Goal: Task Accomplishment & Management: Manage account settings

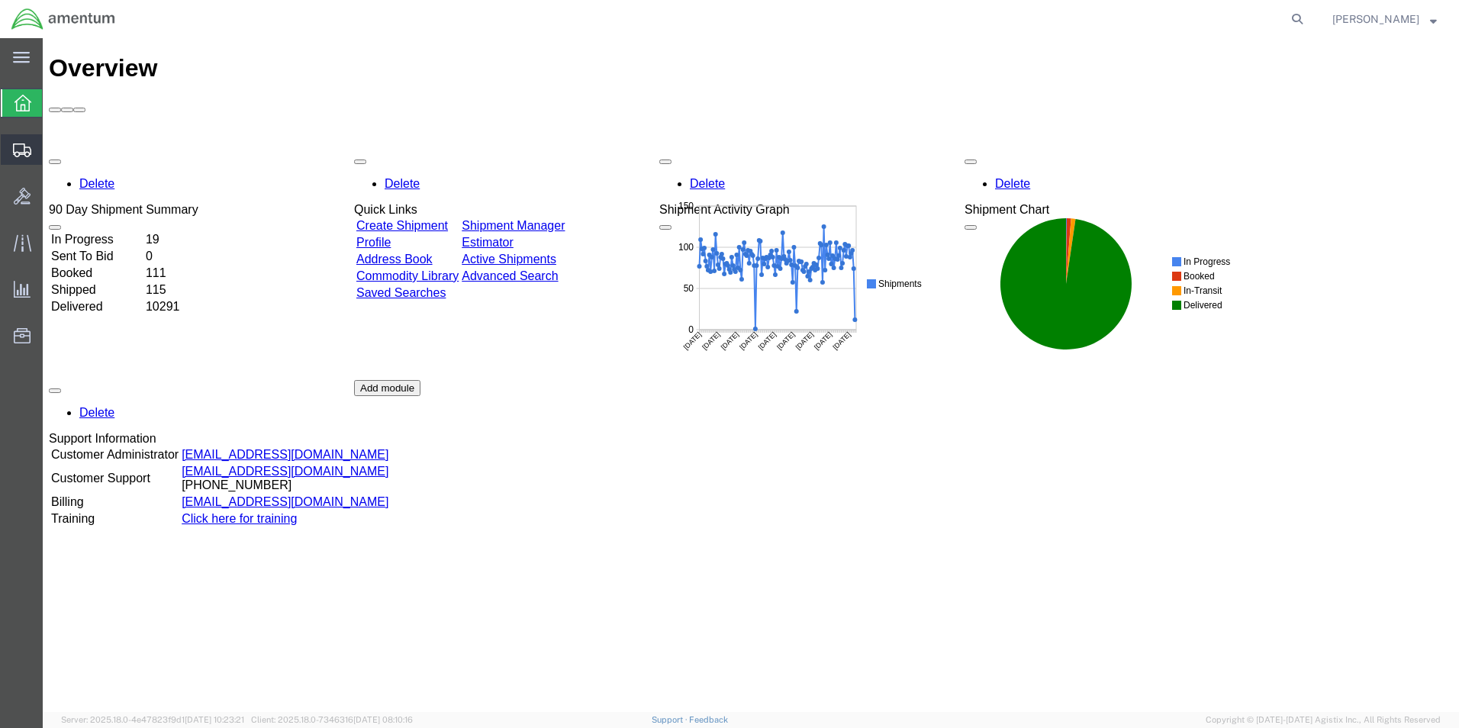
click at [0, 0] on span "Create from Template" at bounding box center [0, 0] width 0 height 0
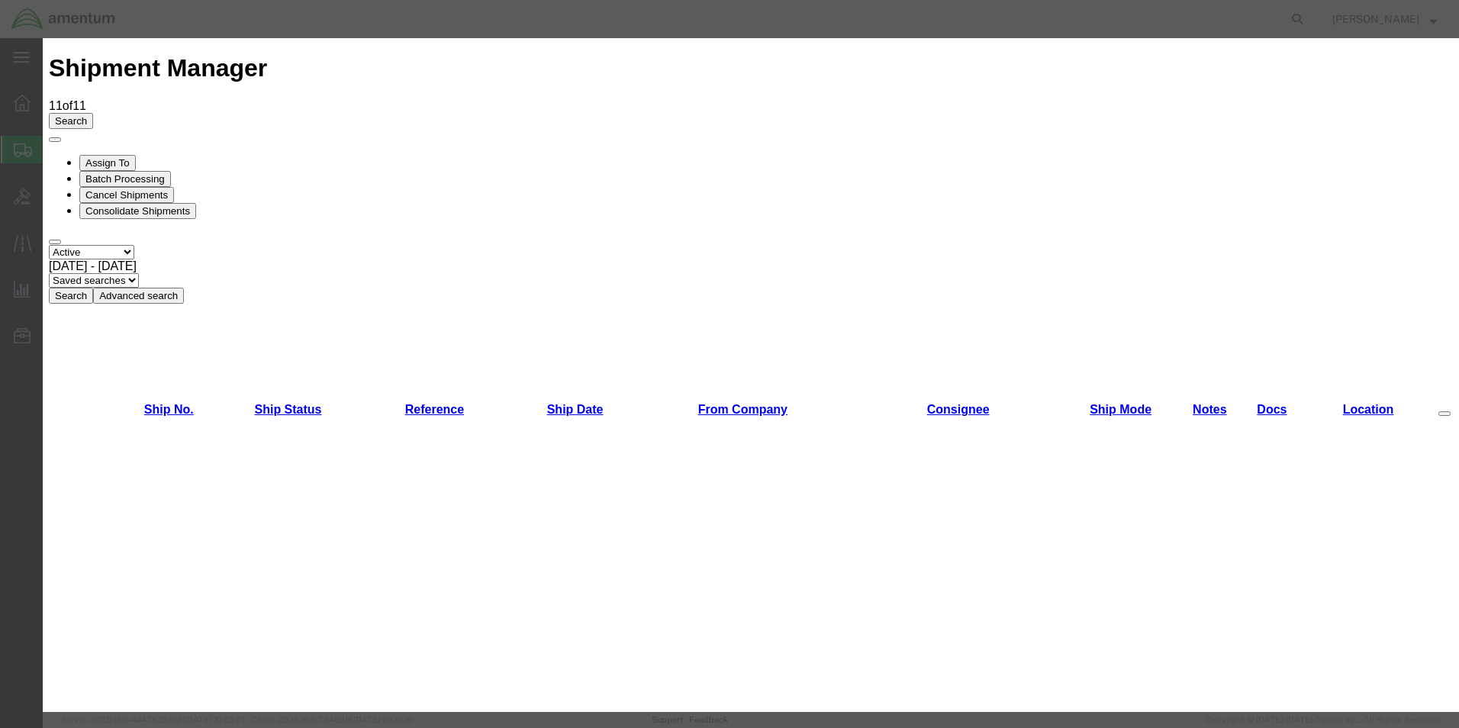
scroll to position [2305, 0]
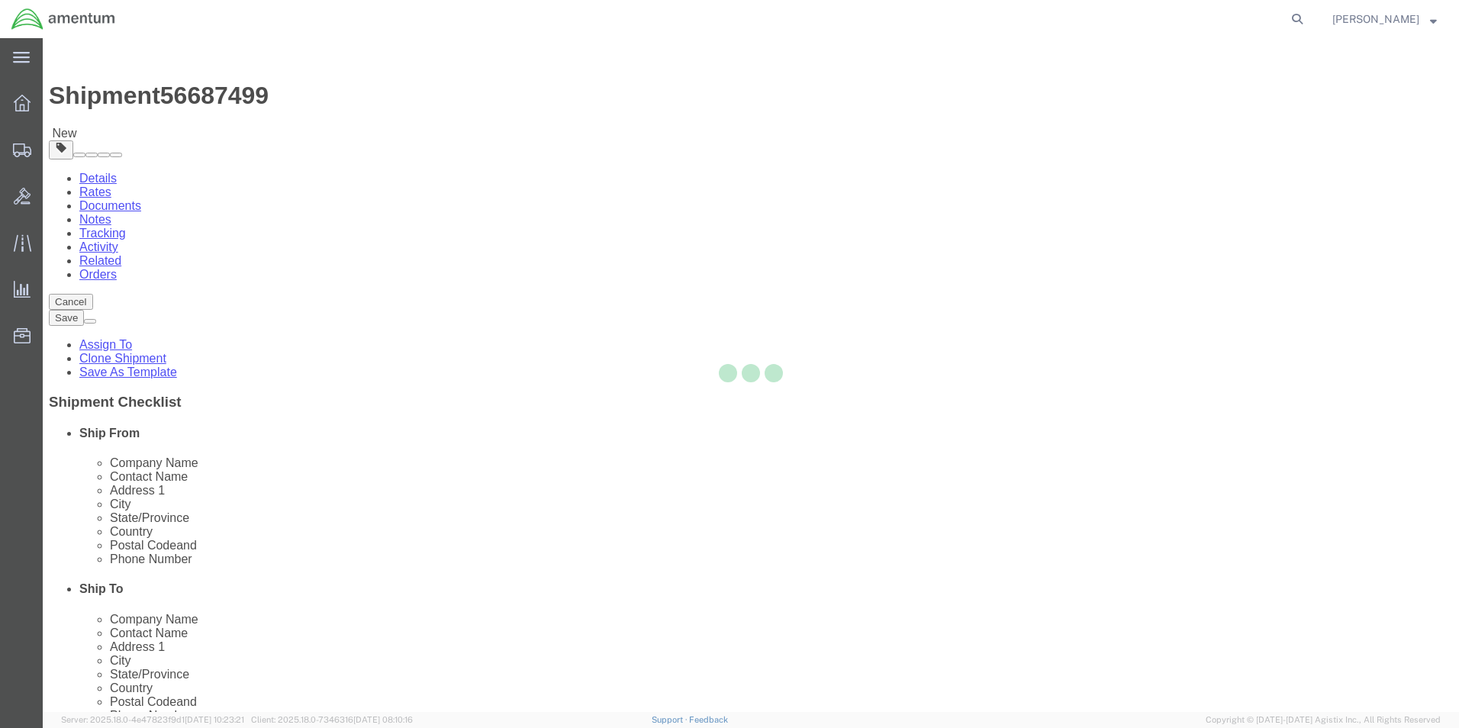
select select "49831"
select select "49914"
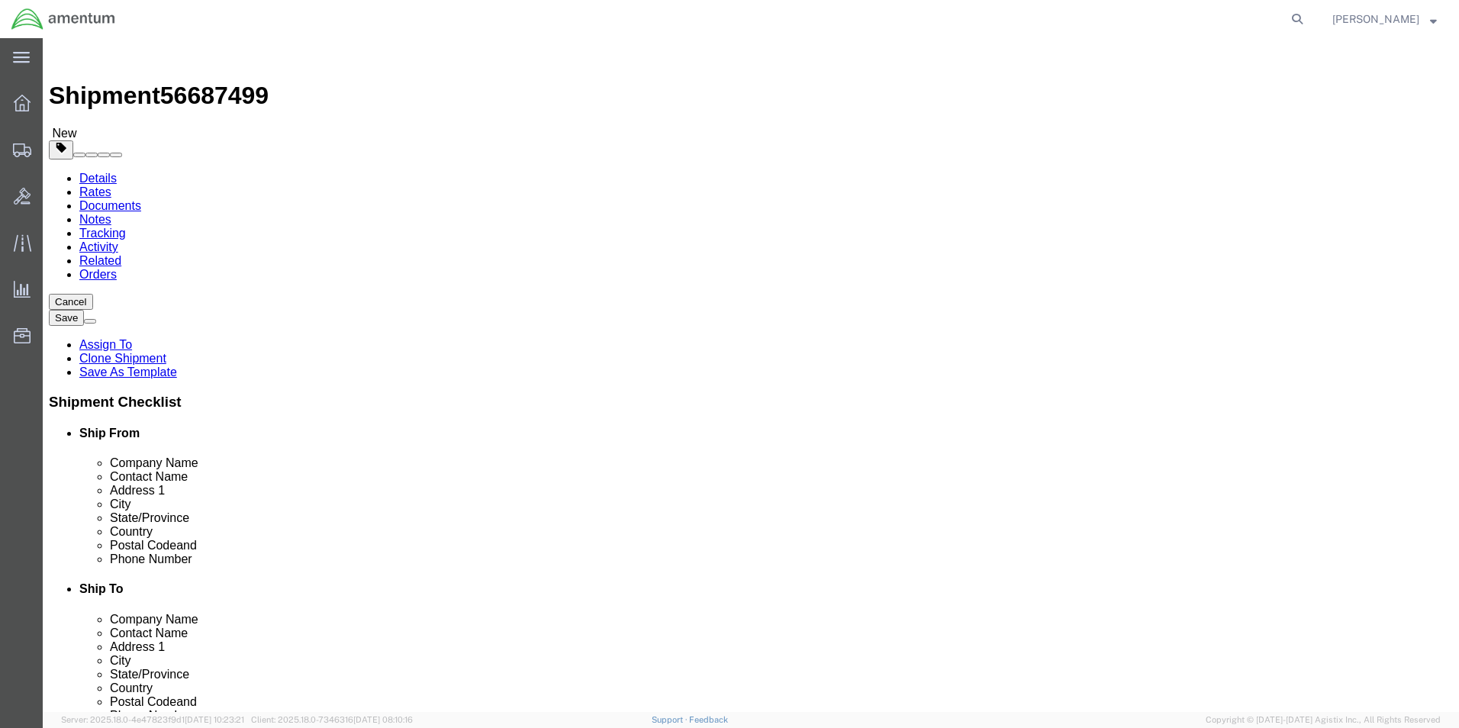
click input "[PERSON_NAME][EMAIL_ADDRESS][PERSON_NAME][DOMAIN_NAME]"
drag, startPoint x: 866, startPoint y: 315, endPoint x: 442, endPoint y: 365, distance: 427.2
click div "Ship From Location Location [GEOGRAPHIC_DATA], [GEOGRAPHIC_DATA] My Profile Loc…"
type input "[PERSON_NAME]"
click div "Location [GEOGRAPHIC_DATA][PERSON_NAME], [GEOGRAPHIC_DATA] My Profile Location …"
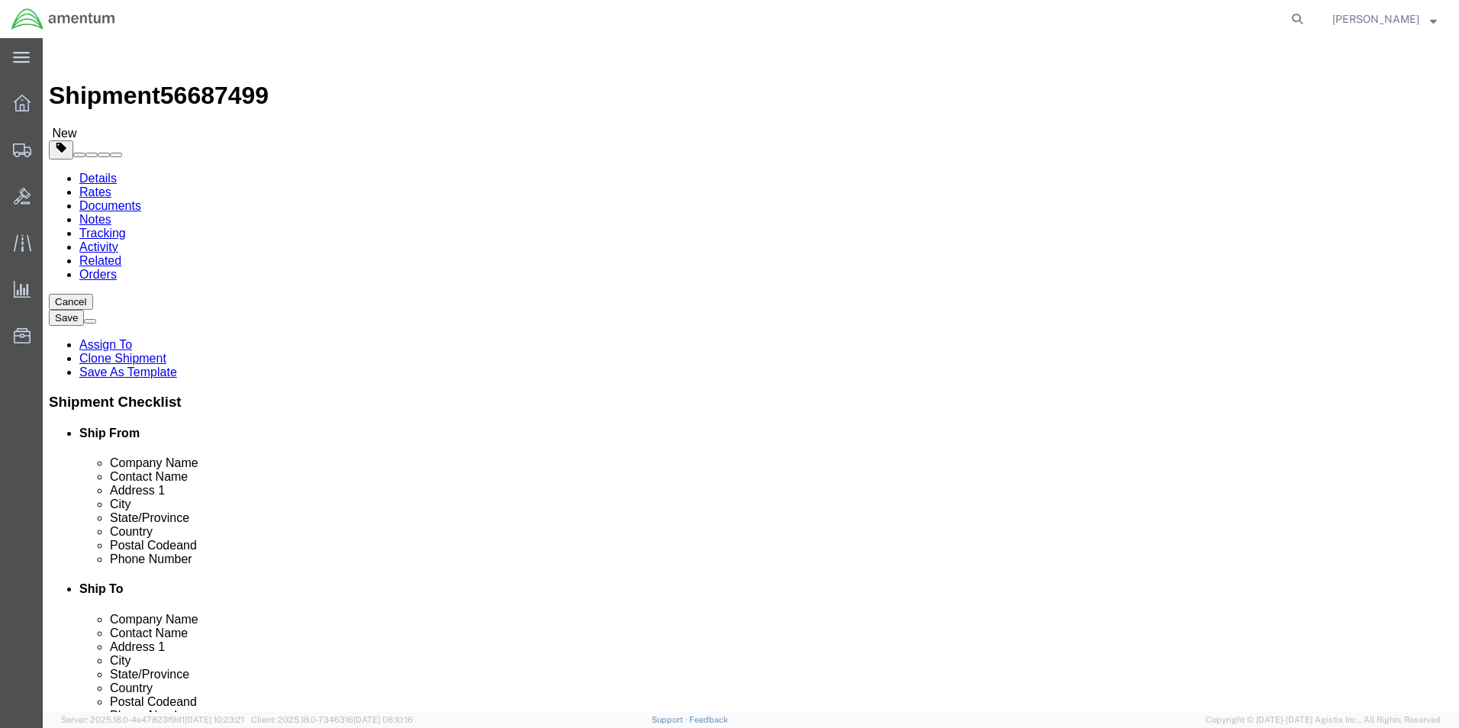
drag, startPoint x: 933, startPoint y: 543, endPoint x: 597, endPoint y: 590, distance: 339.7
click div "Location [GEOGRAPHIC_DATA][PERSON_NAME], [GEOGRAPHIC_DATA] My Profile Location …"
type input "j"
drag, startPoint x: 888, startPoint y: 615, endPoint x: 766, endPoint y: 613, distance: 122.1
click div "[PERSON_NAME].[PERSON_NAME]"
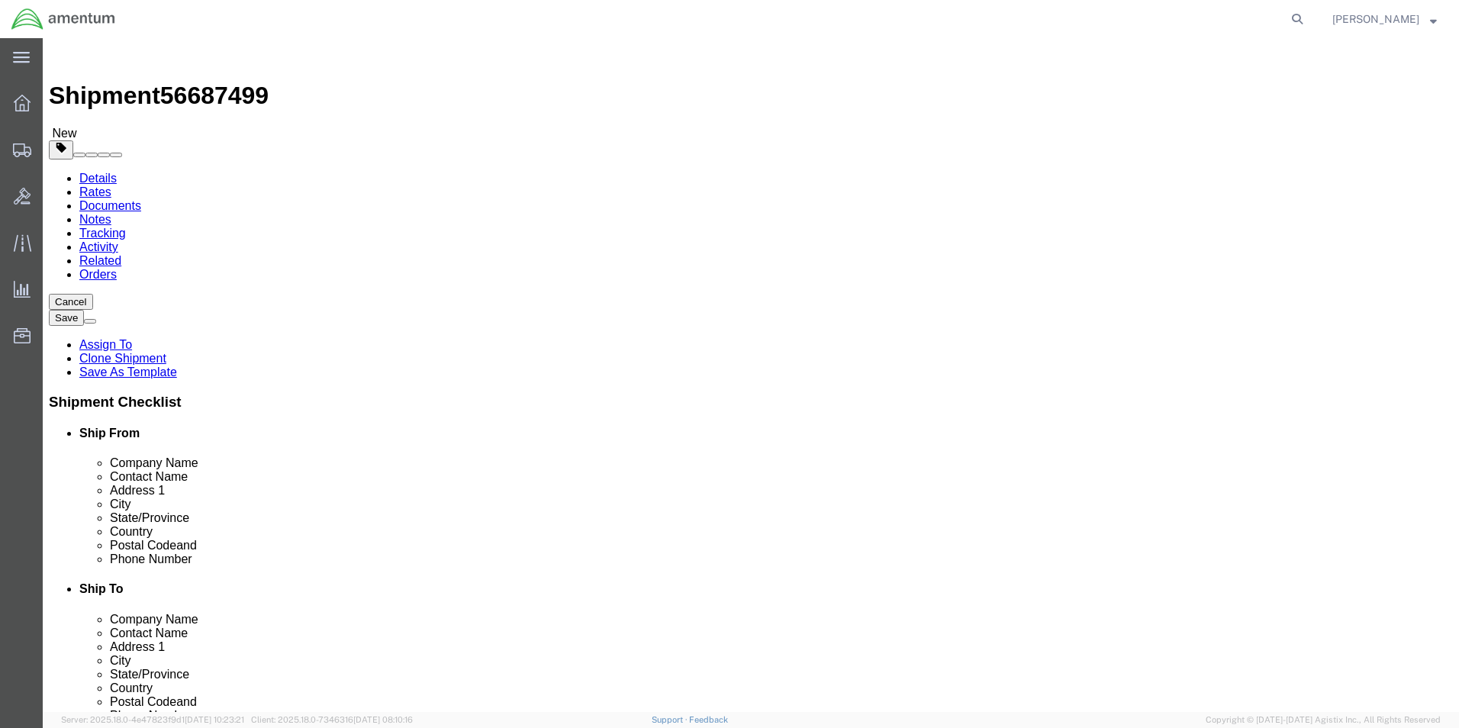
paste input "[EMAIL_ADDRESS][DOMAIN_NAME]"
type input "[PERSON_NAME][EMAIL_ADDRESS][PERSON_NAME][DOMAIN_NAME]"
click input "[PHONE_NUMBER]"
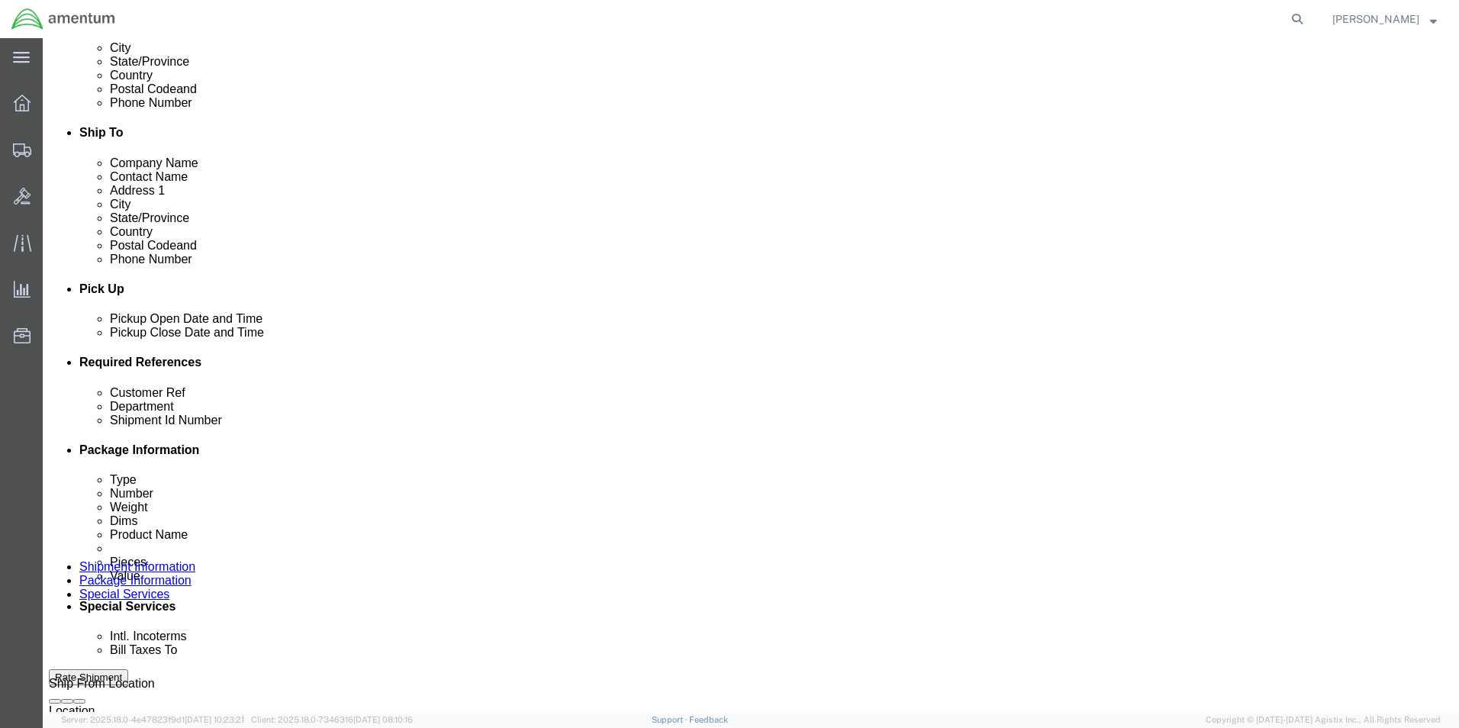
scroll to position [458, 0]
type input "[PHONE_NUMBER]"
drag, startPoint x: 279, startPoint y: 484, endPoint x: 150, endPoint y: 488, distance: 129.0
click div "Customer Ref 319385"
type input "u"
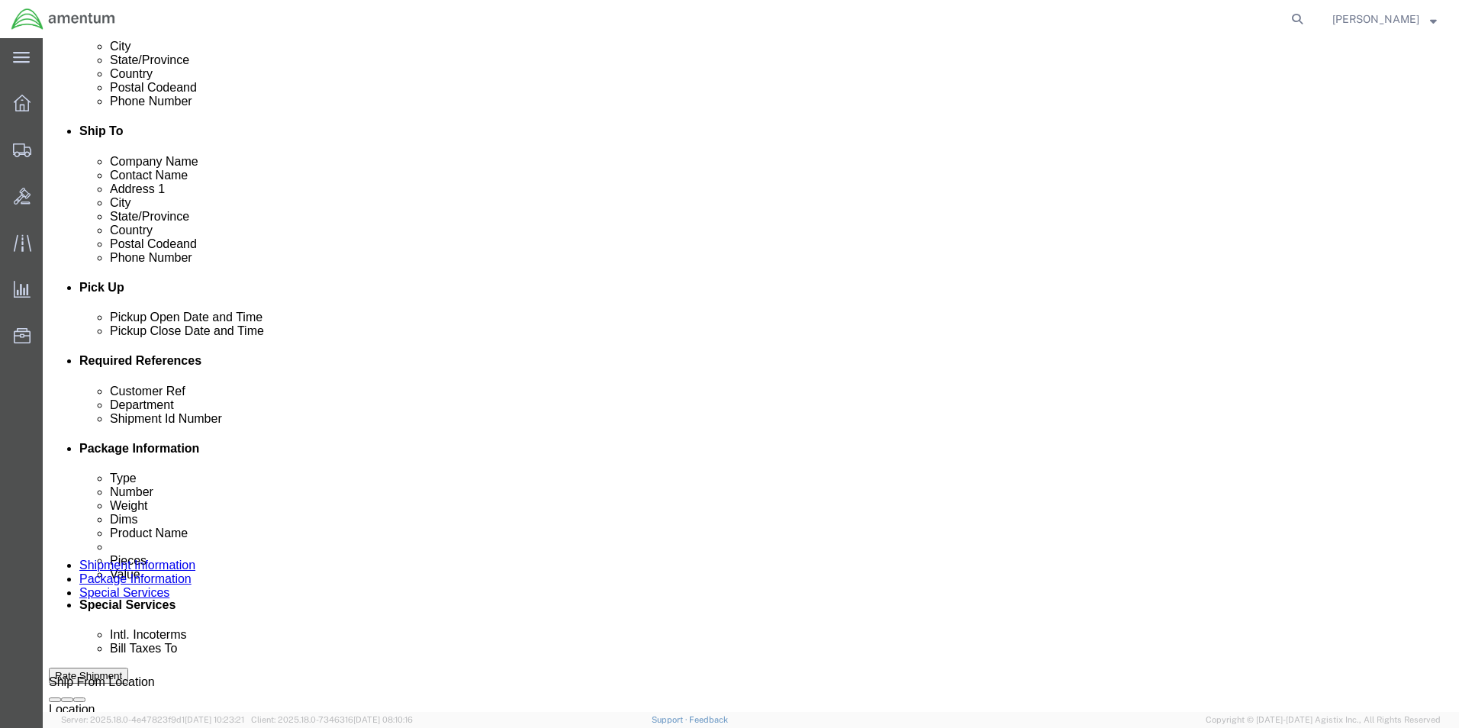
drag, startPoint x: 301, startPoint y: 482, endPoint x: 149, endPoint y: 483, distance: 152.6
click div "Customer Ref USAGE # 328320"
type input "USAGE # 328320"
drag, startPoint x: 265, startPoint y: 517, endPoint x: 157, endPoint y: 515, distance: 107.6
click div "Shipment Id Number 319385"
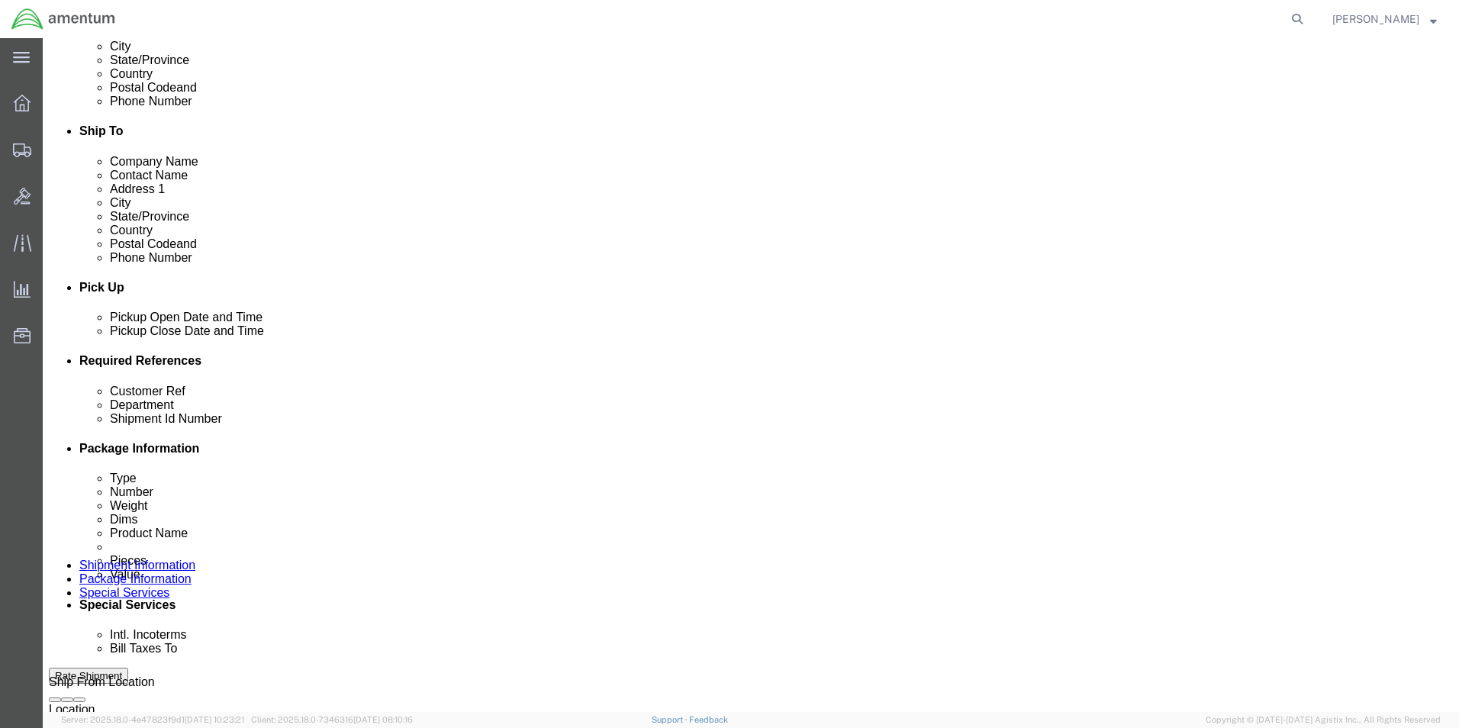
paste input "USAGE # 328320"
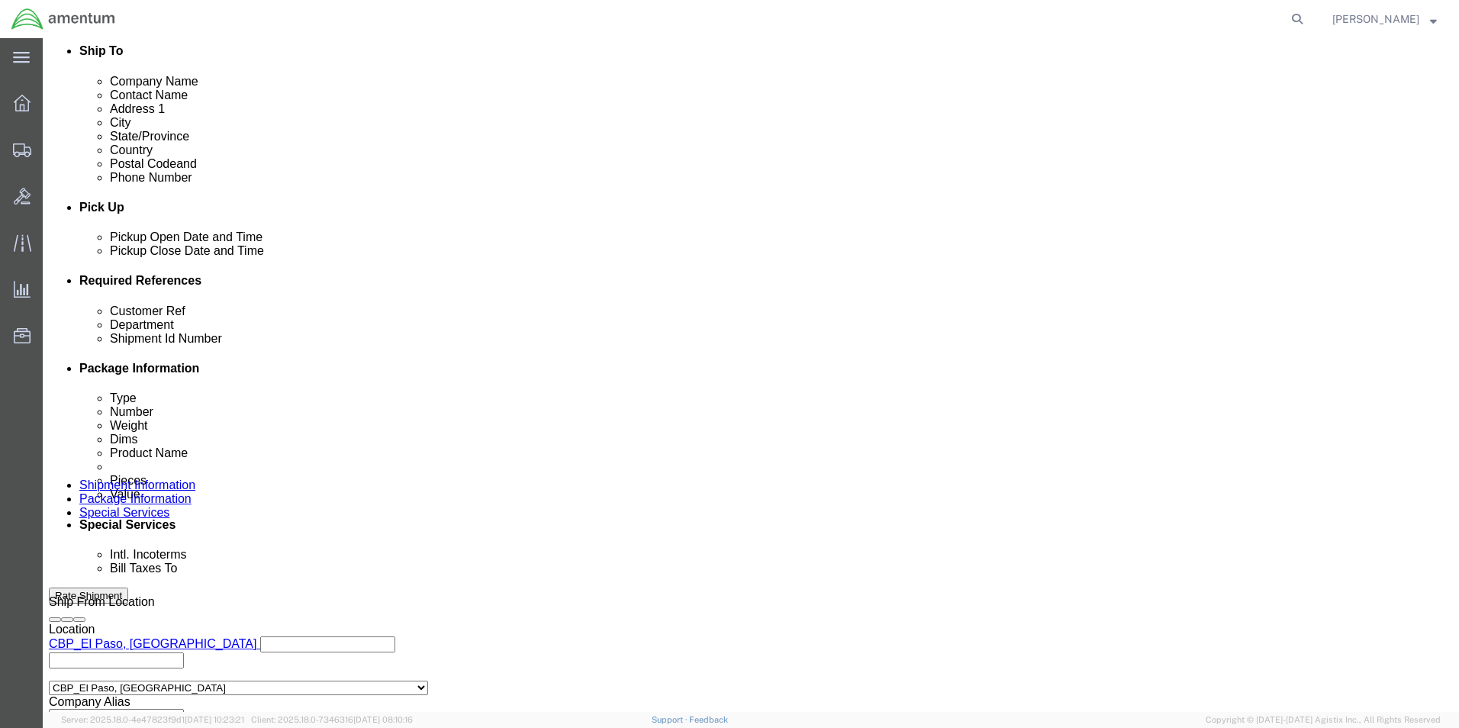
scroll to position [665, 0]
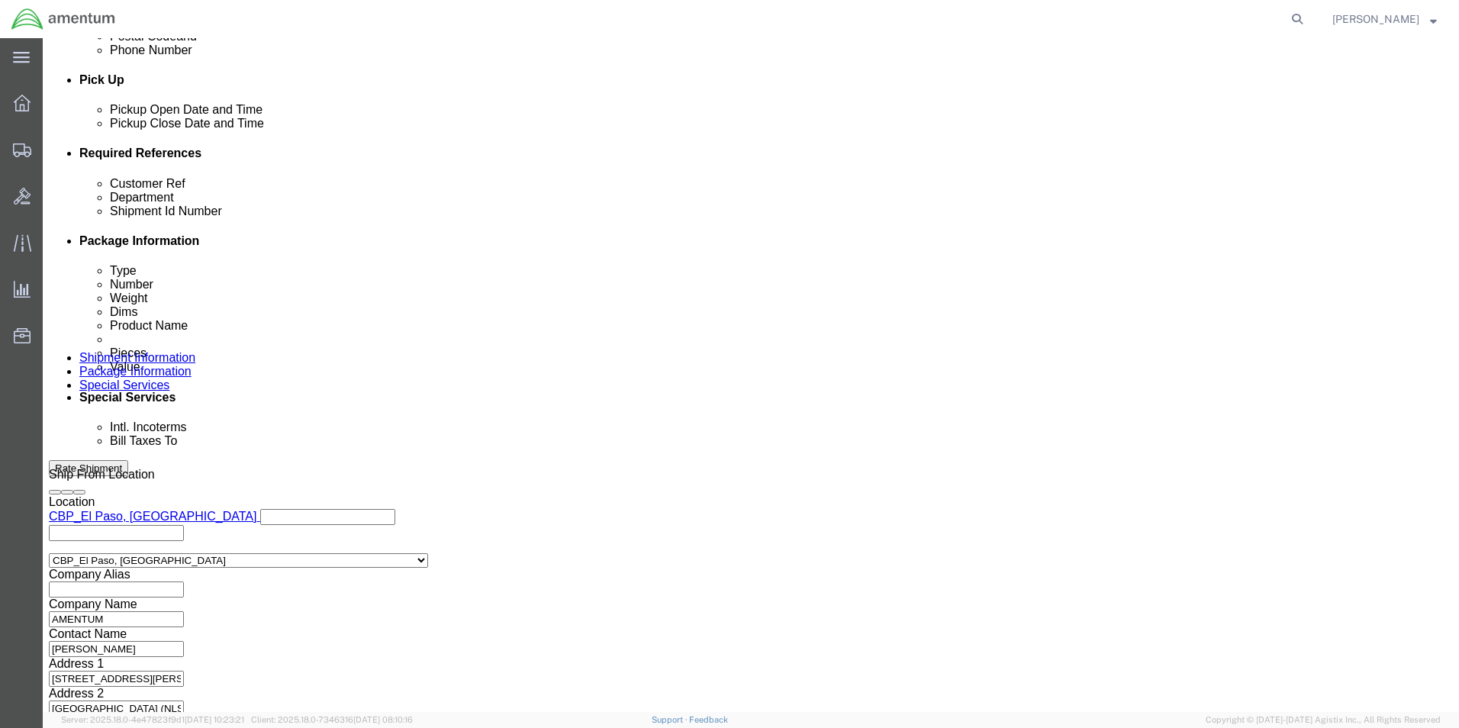
type input "USAGE # 328320"
click button "Continue"
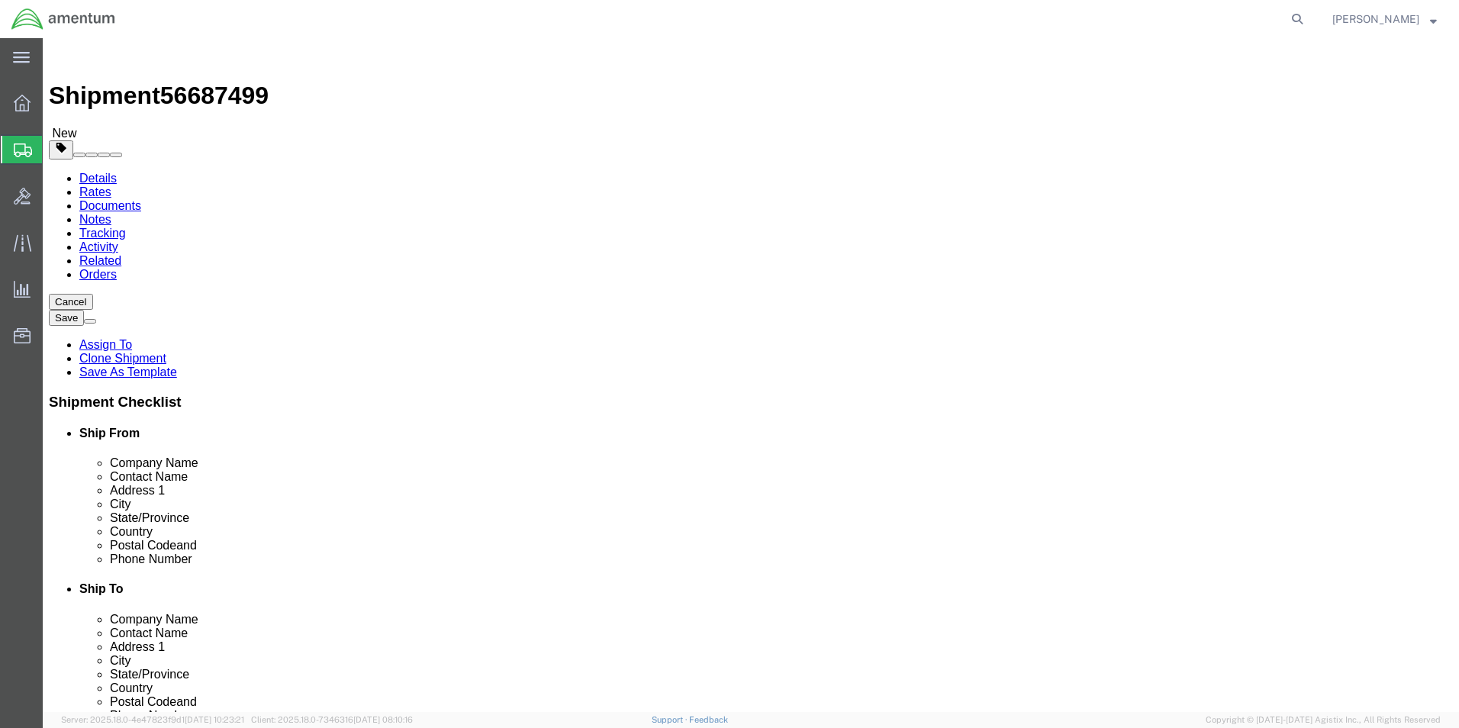
click dd "1.00 Each"
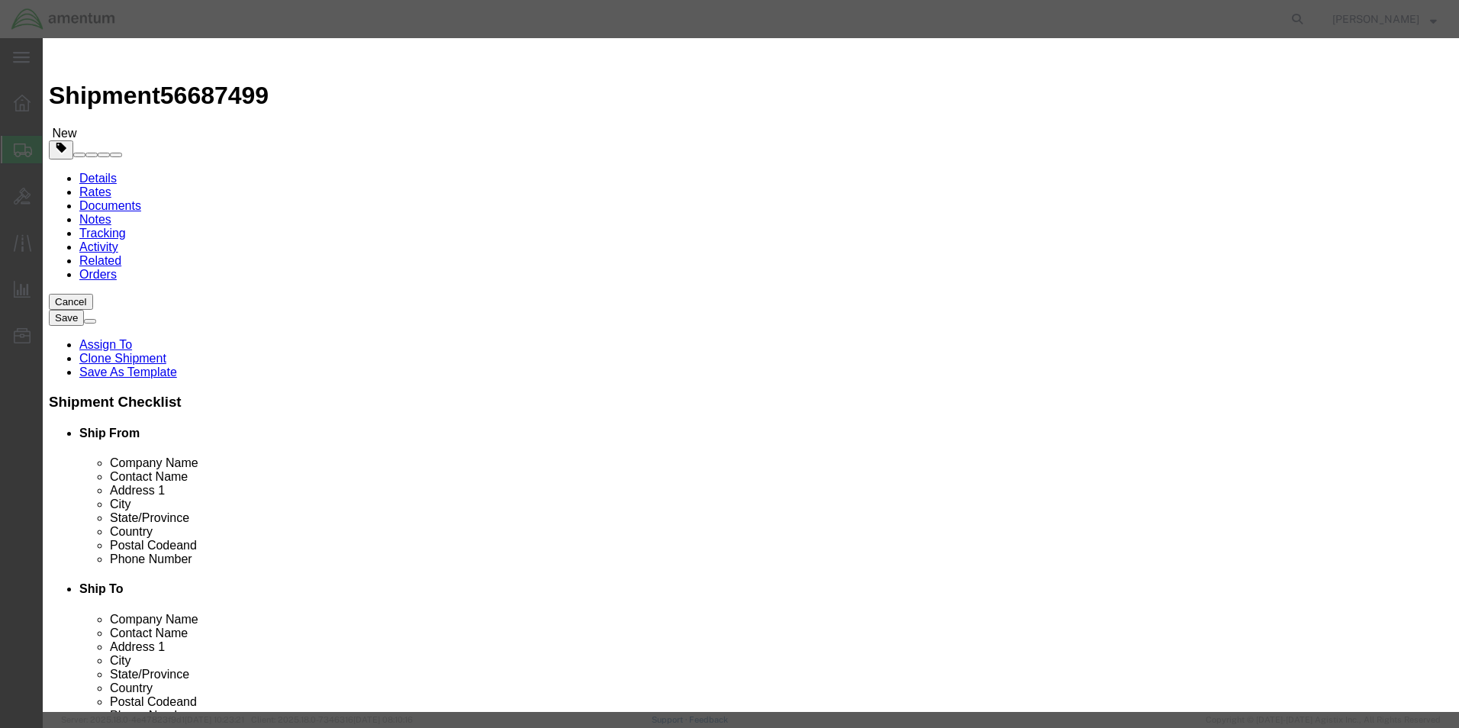
click button "Close"
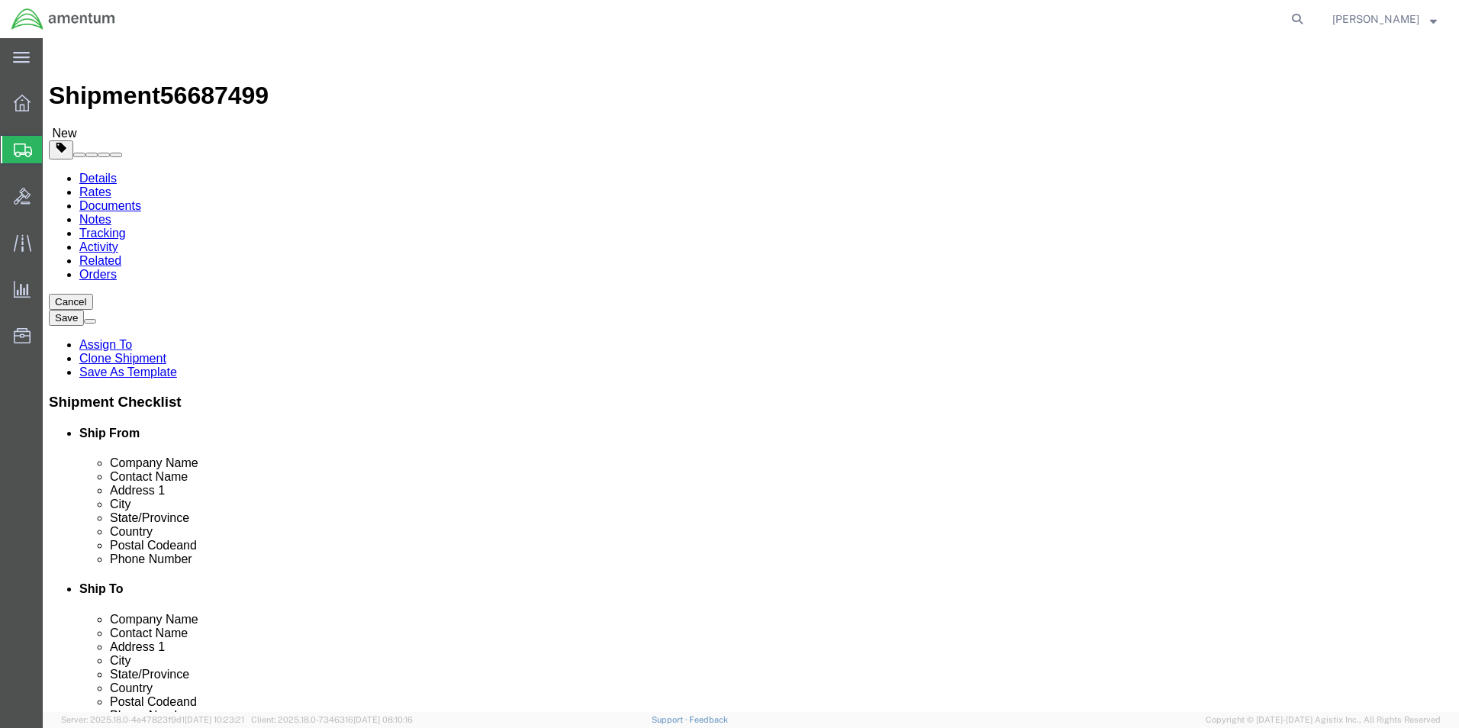
drag, startPoint x: 239, startPoint y: 327, endPoint x: -15, endPoint y: 354, distance: 255.6
click html "Shipment 56687499 New Details Rates Documents Notes Tracking Activity Related O…"
type input "58"
type input "48"
type input "75"
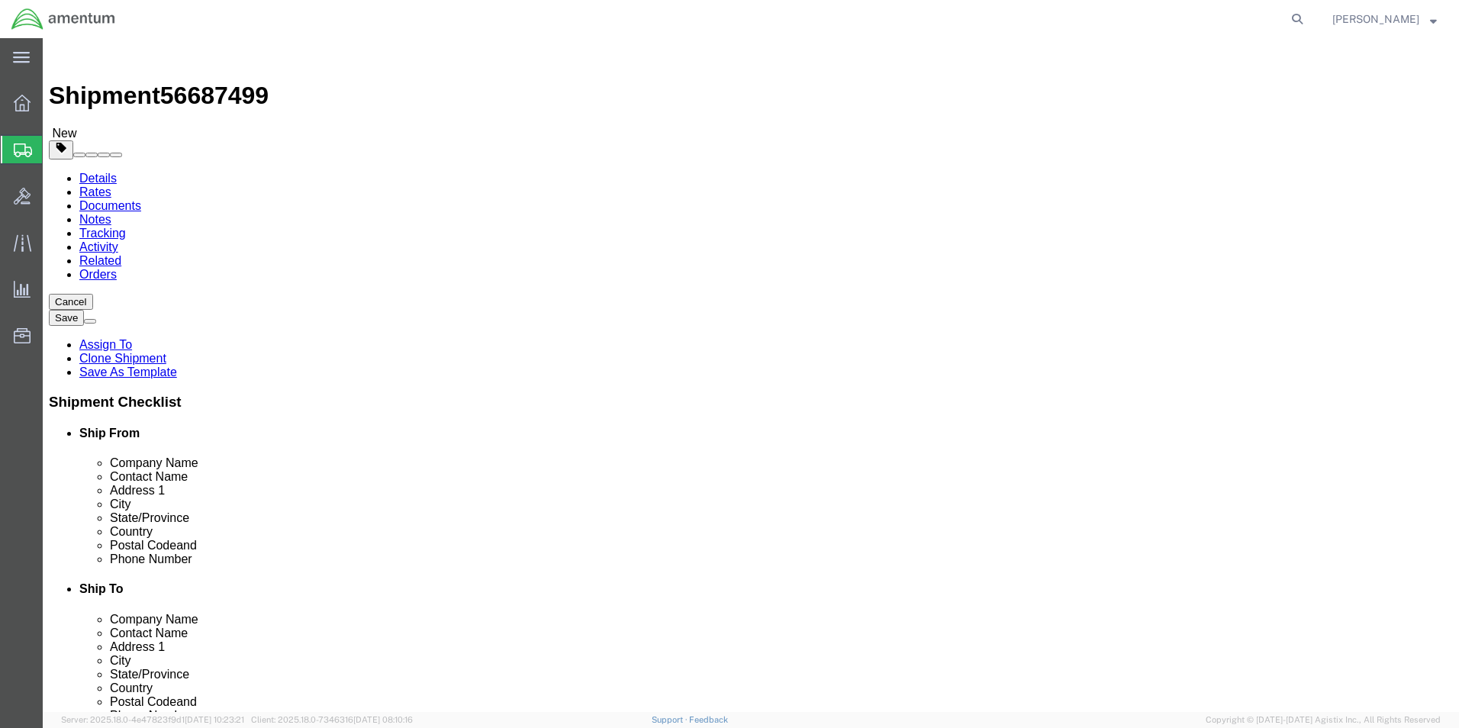
drag, startPoint x: 192, startPoint y: 359, endPoint x: 153, endPoint y: 364, distance: 40.0
click div "Package Type Select Bale(s) Basket(s) Bolt(s) Bottle(s) Buckets Bulk Bundle(s) …"
type input "485"
click div "Pieces: 1.00 Each Total value: 100.00 USD"
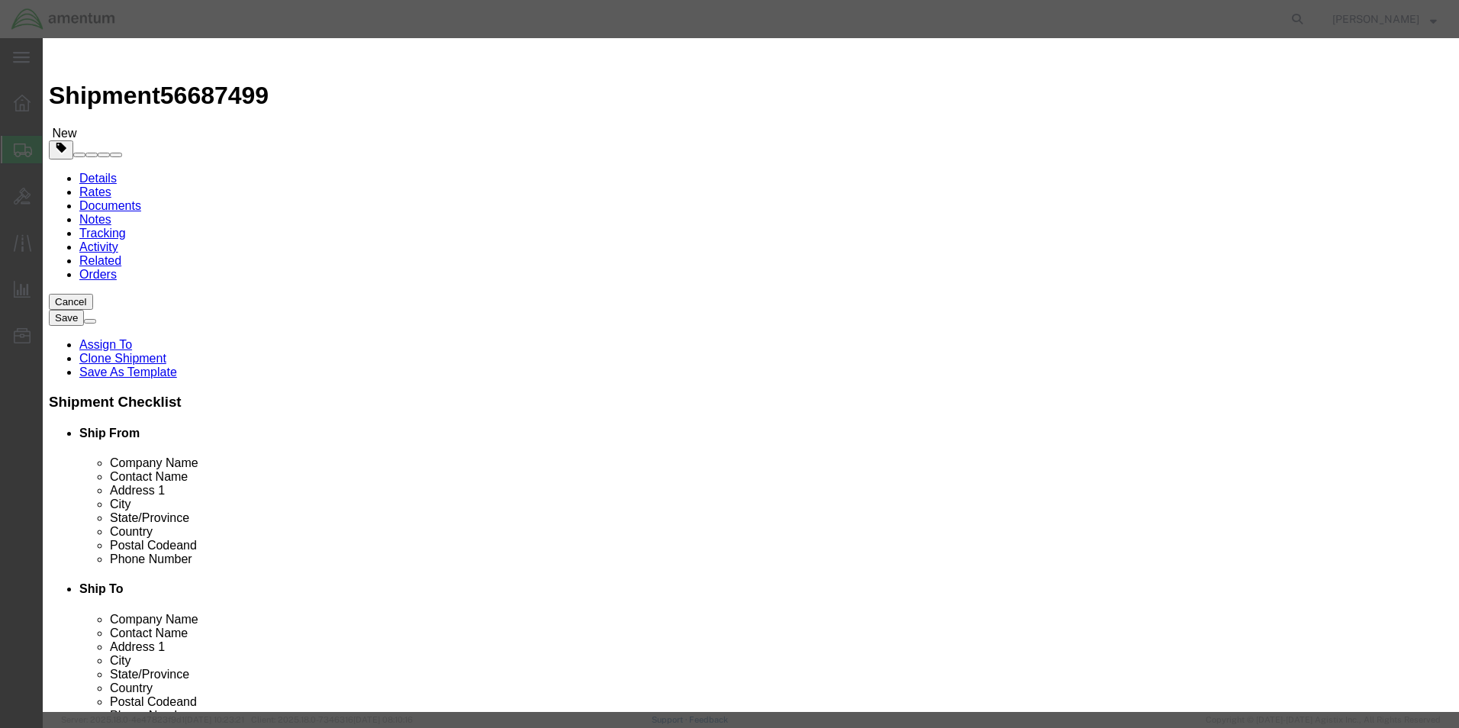
click textarea
click textarea "PN:"
paste textarea "350R0810010171"
type textarea "PN: 350R0810010171 SN: 7476"
click select "Select 50 55 60 65 70 85 92.5 100 125 175 250 300 400"
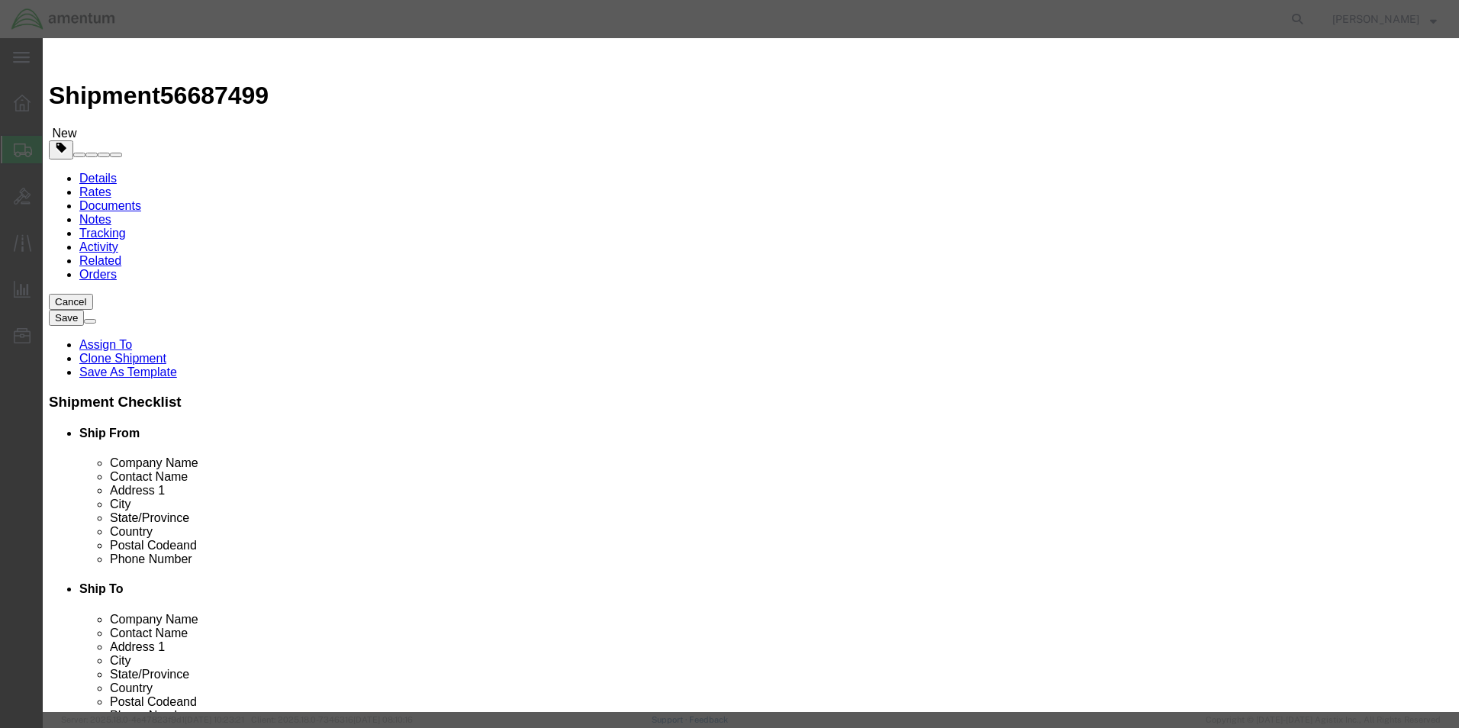
click select "Select 50 55 60 65 70 85 92.5 100 125 175 250 300 400"
select select "250"
click select "Select 50 55 60 65 70 85 92.5 100 125 175 250 300 400"
click div "Save & Add Another Save & Close Close"
click textarea "PN: 350R0810010171 SN: 7476"
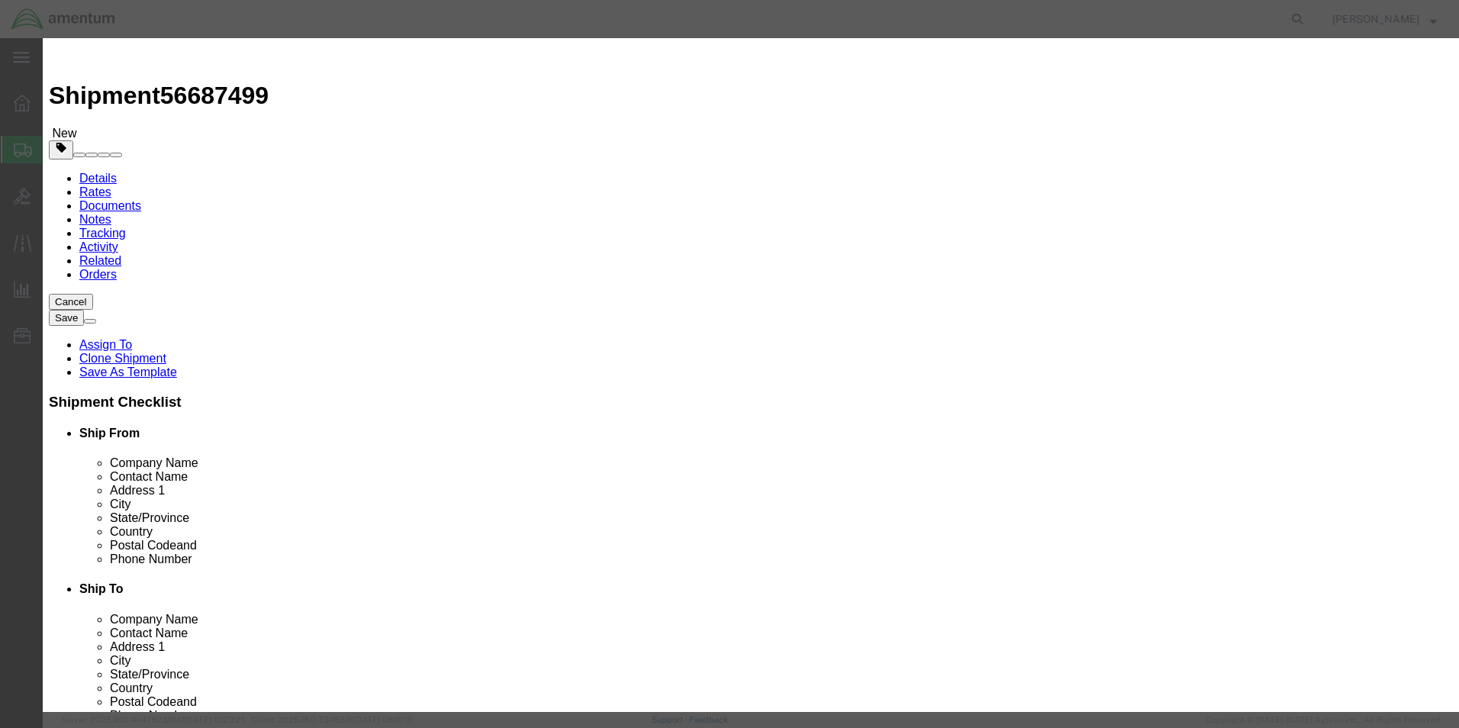
type textarea "TANK PN: 350R0810010171 SN: 7476"
click input "AIRCRAFT PARTS"
click button "Save & Close"
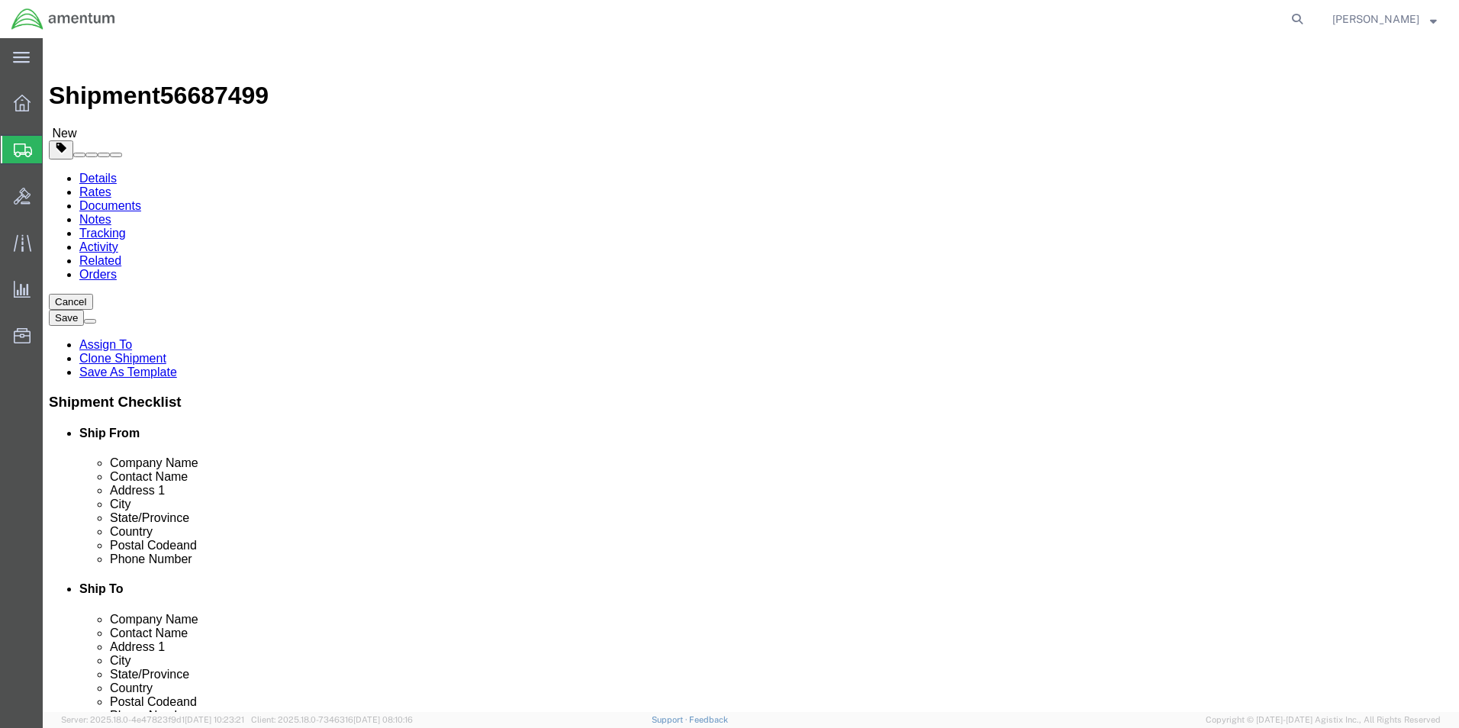
click button "Continue"
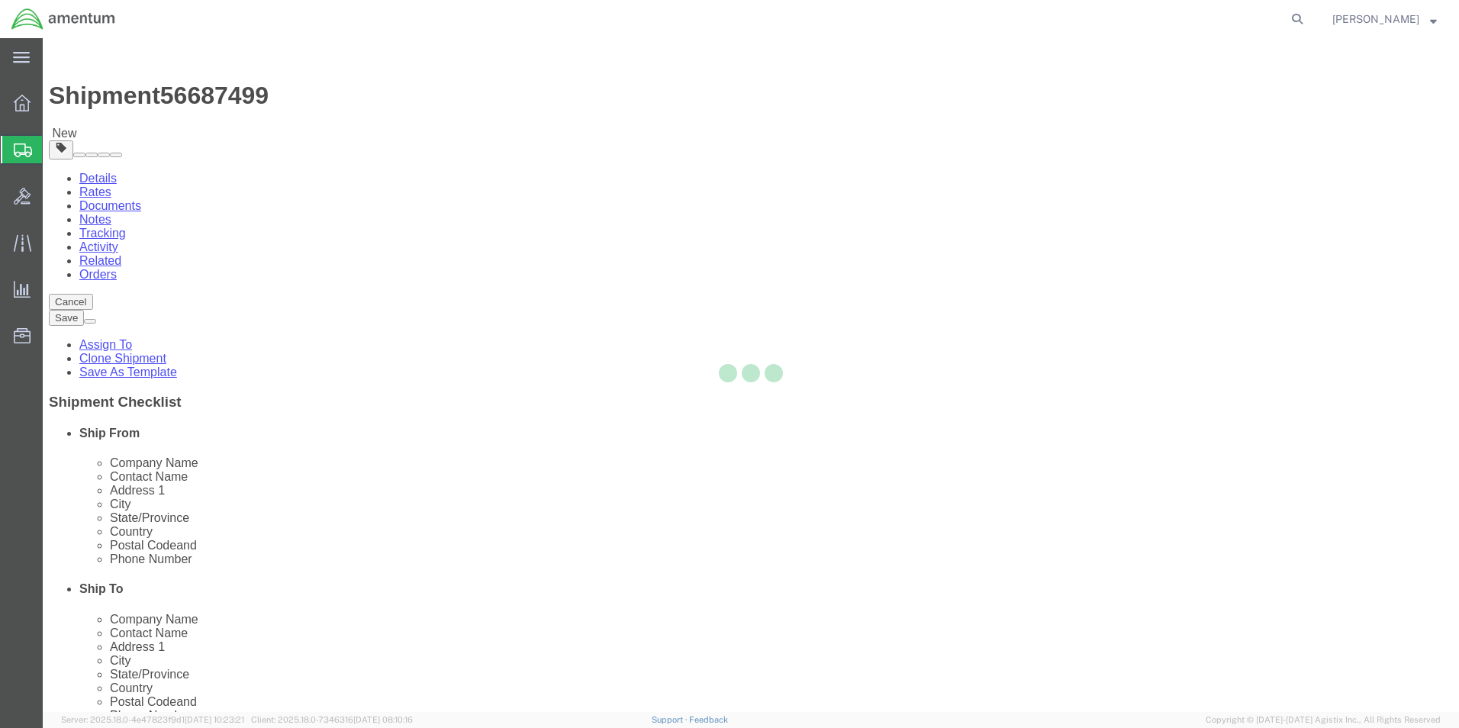
select select
select select "DEPARTMENT"
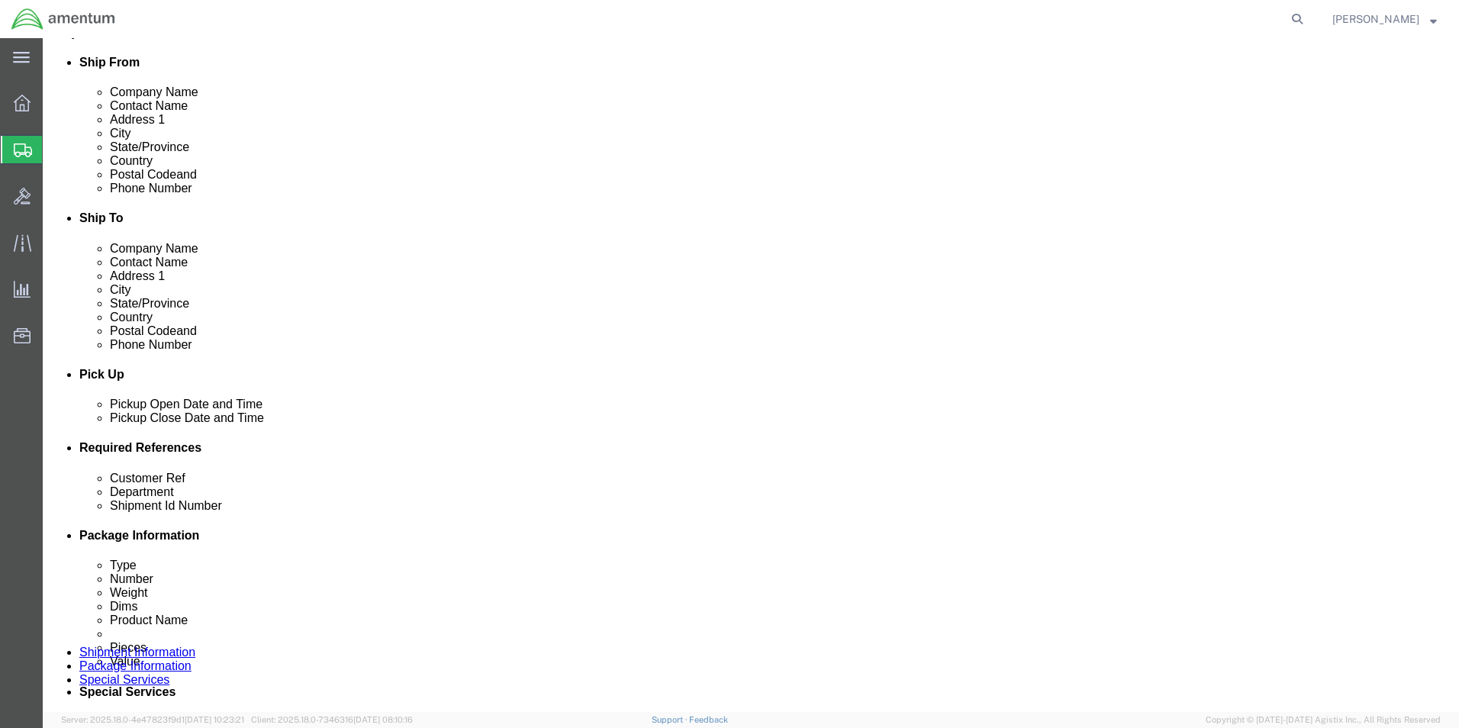
scroll to position [458, 0]
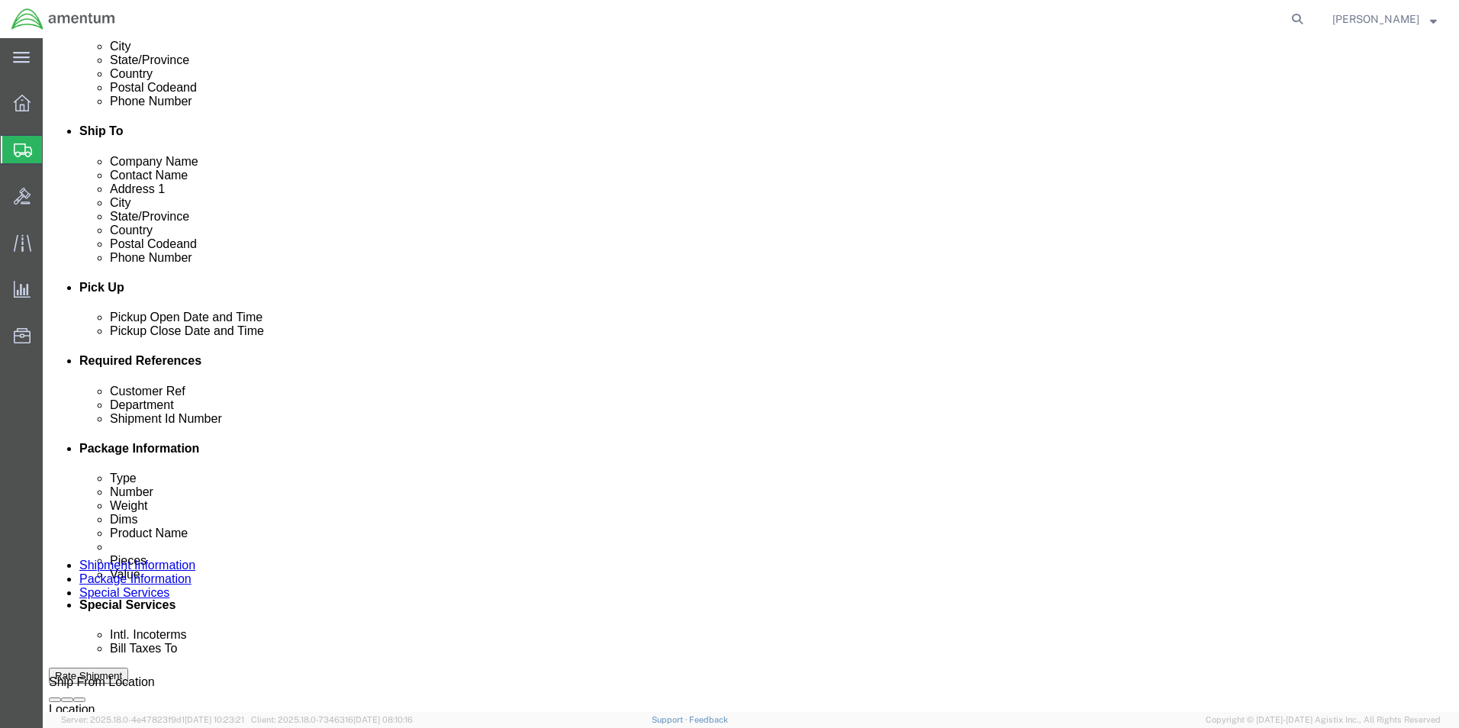
click select "Select Recipient Account Sender/Shipper Third Party Account"
select select "SHIP"
click select "Select Recipient Account Sender/Shipper Third Party Account"
click select "Select 6118.03.03.2219.000.BUN.0000 6118.03.03.2219.000.DLR.0000 6118.03.03.221…"
select select "96729"
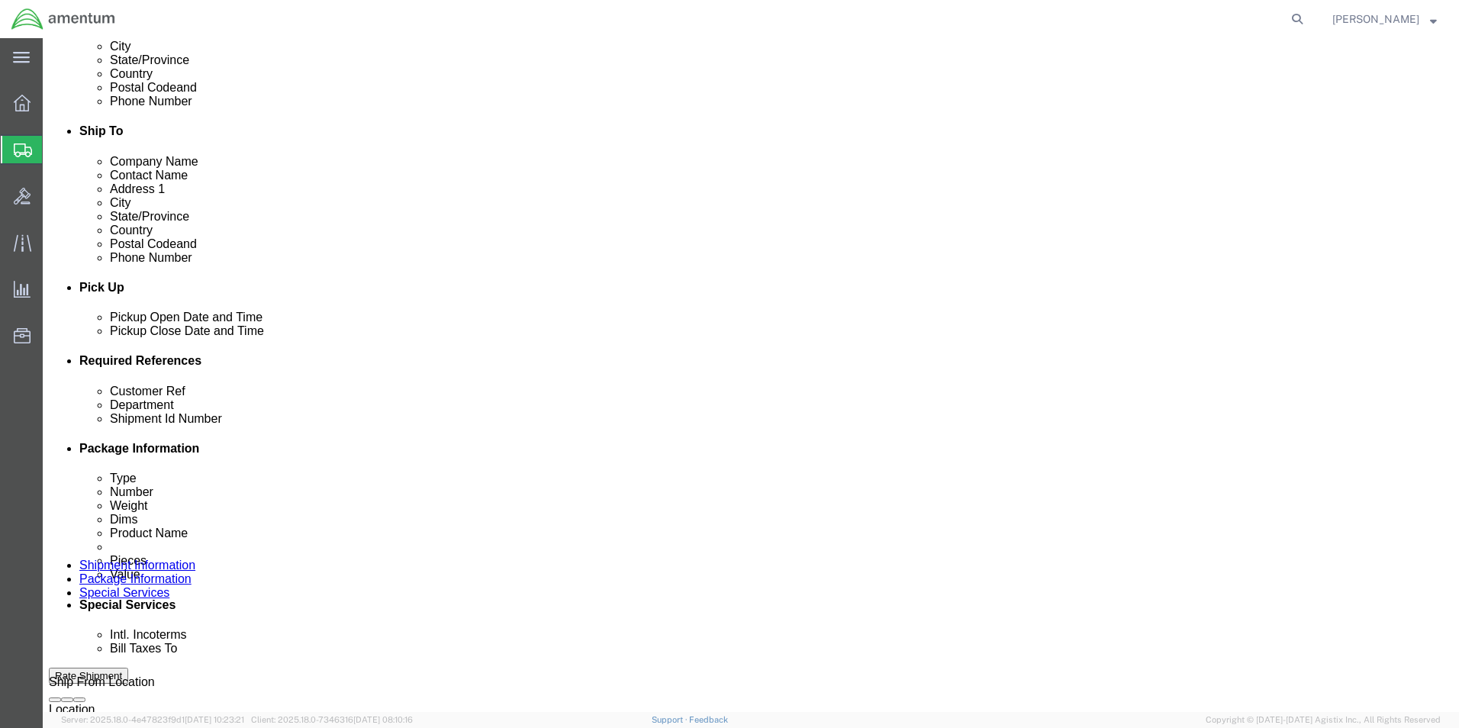
click select "Select 6118.03.03.2219.000.BUN.0000 6118.03.03.2219.000.DLR.0000 6118.03.03.221…"
click div "Cost Center Select Buyer Cost Center Department Operations Number Order Number …"
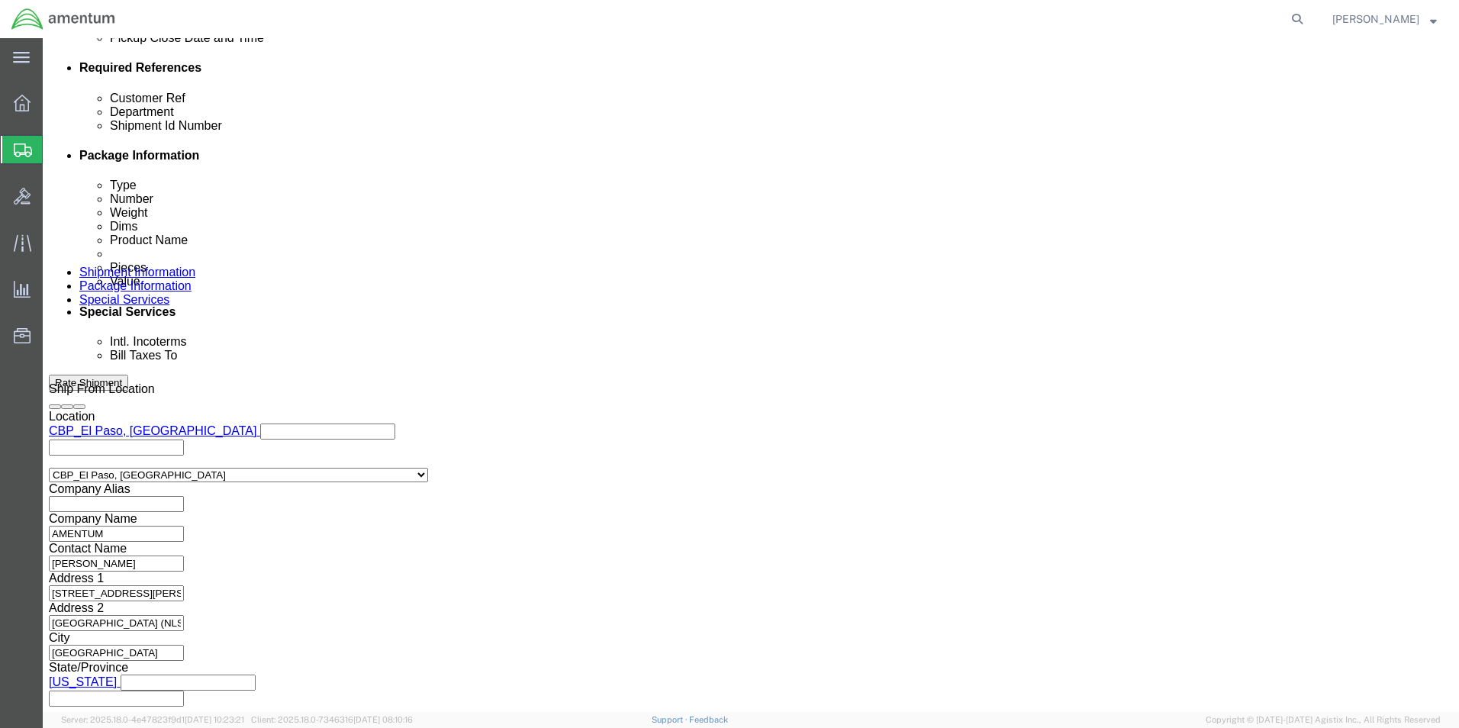
scroll to position [916, 0]
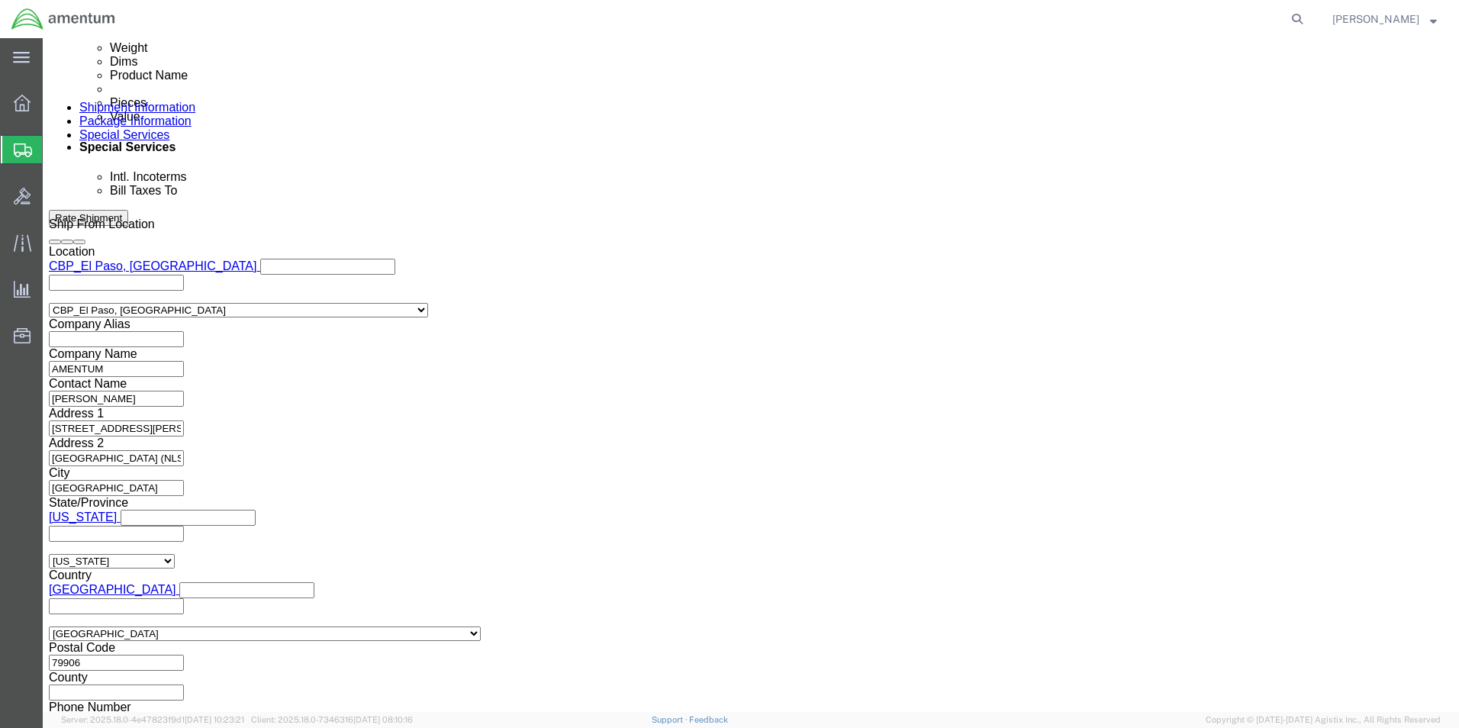
click button "Rate Shipment"
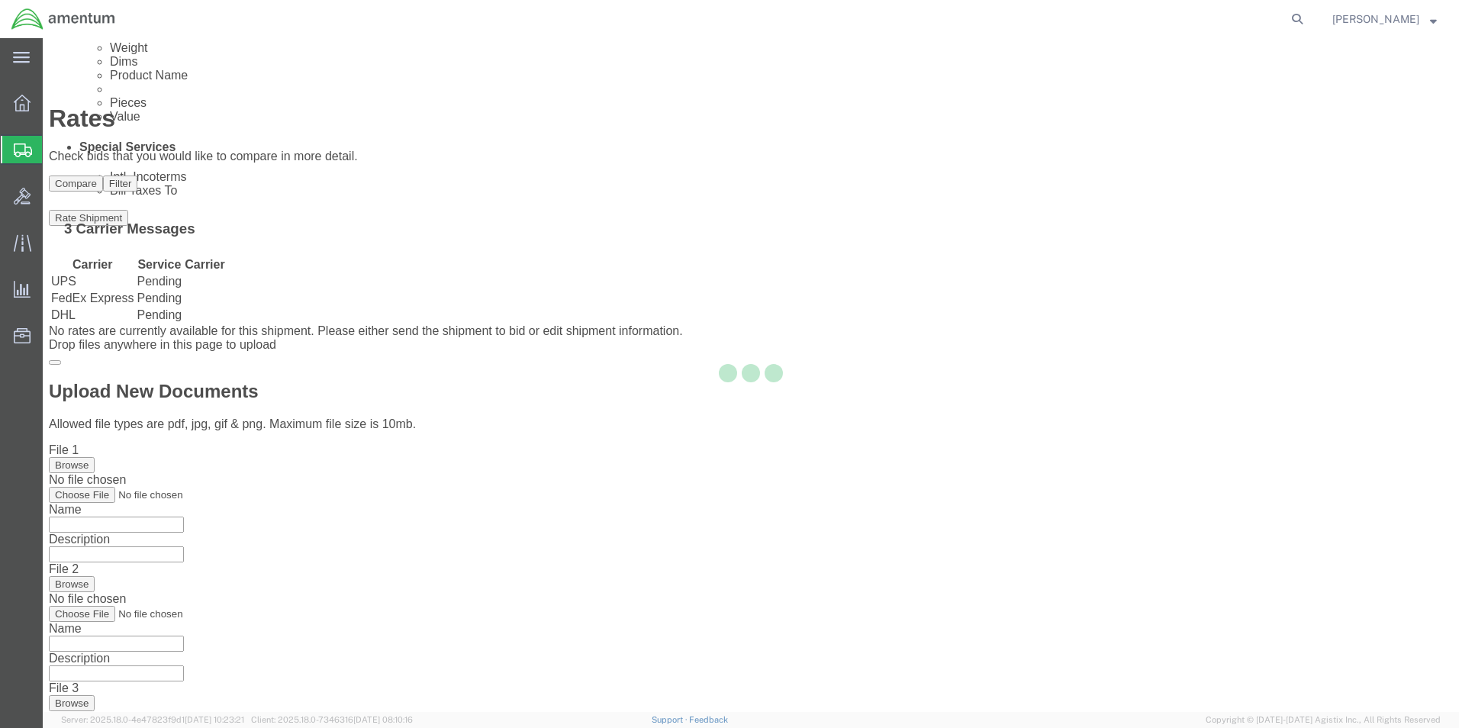
scroll to position [0, 0]
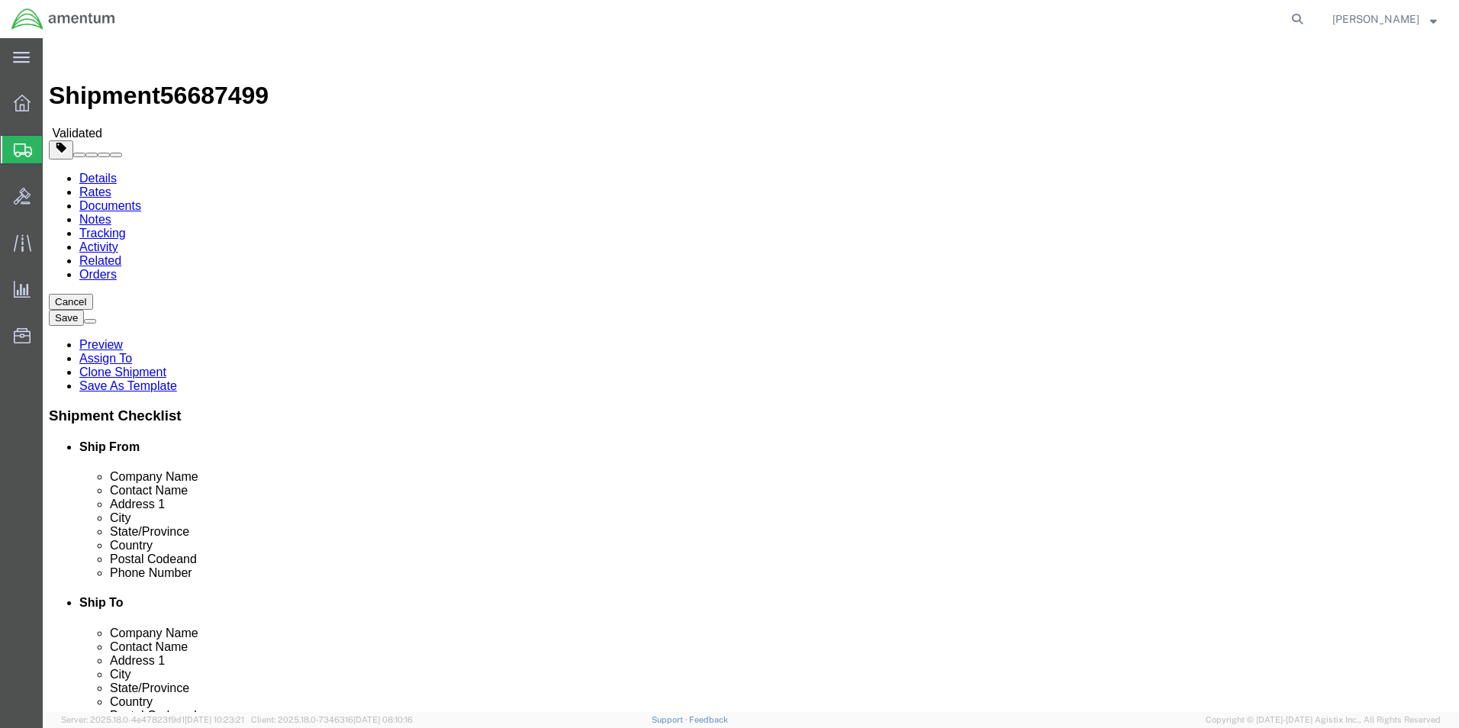
click at [101, 172] on link "Details" at bounding box center [97, 178] width 37 height 13
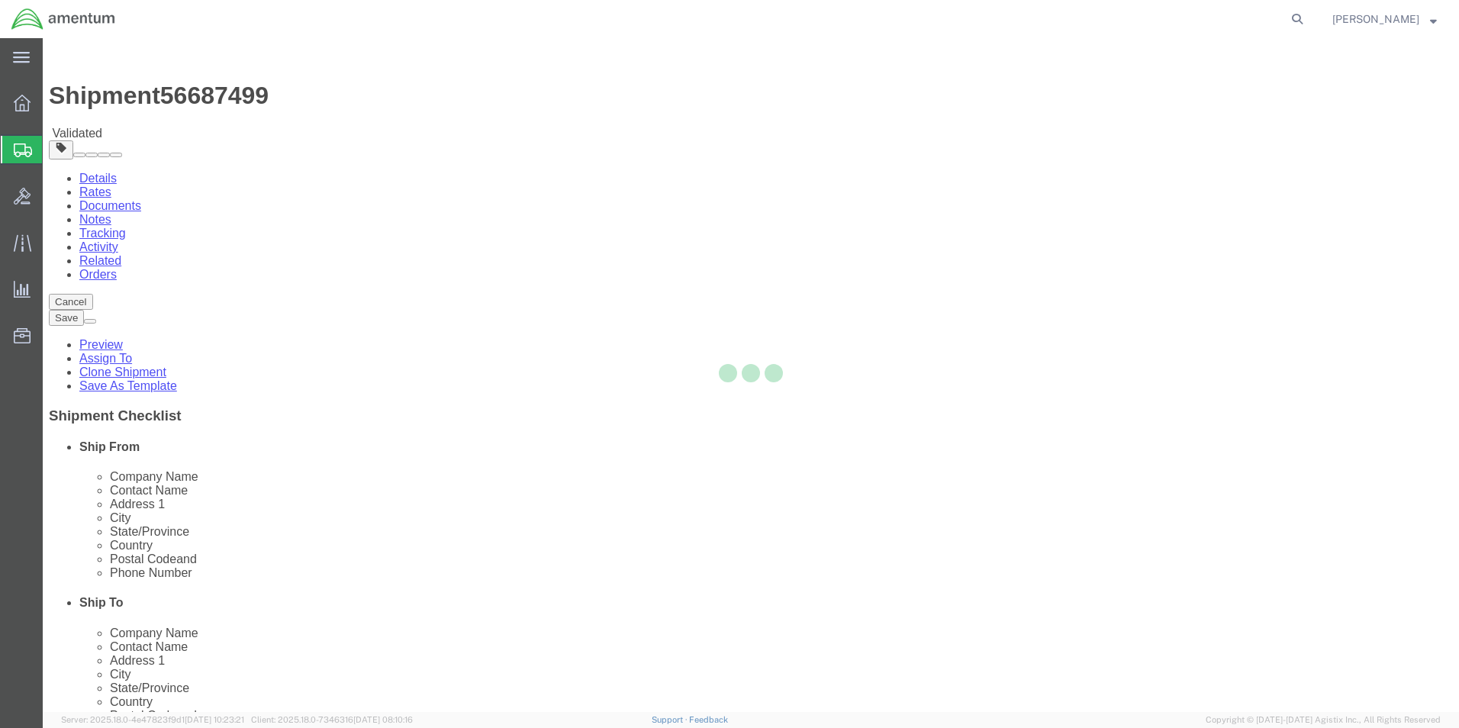
select select "49831"
select select "49914"
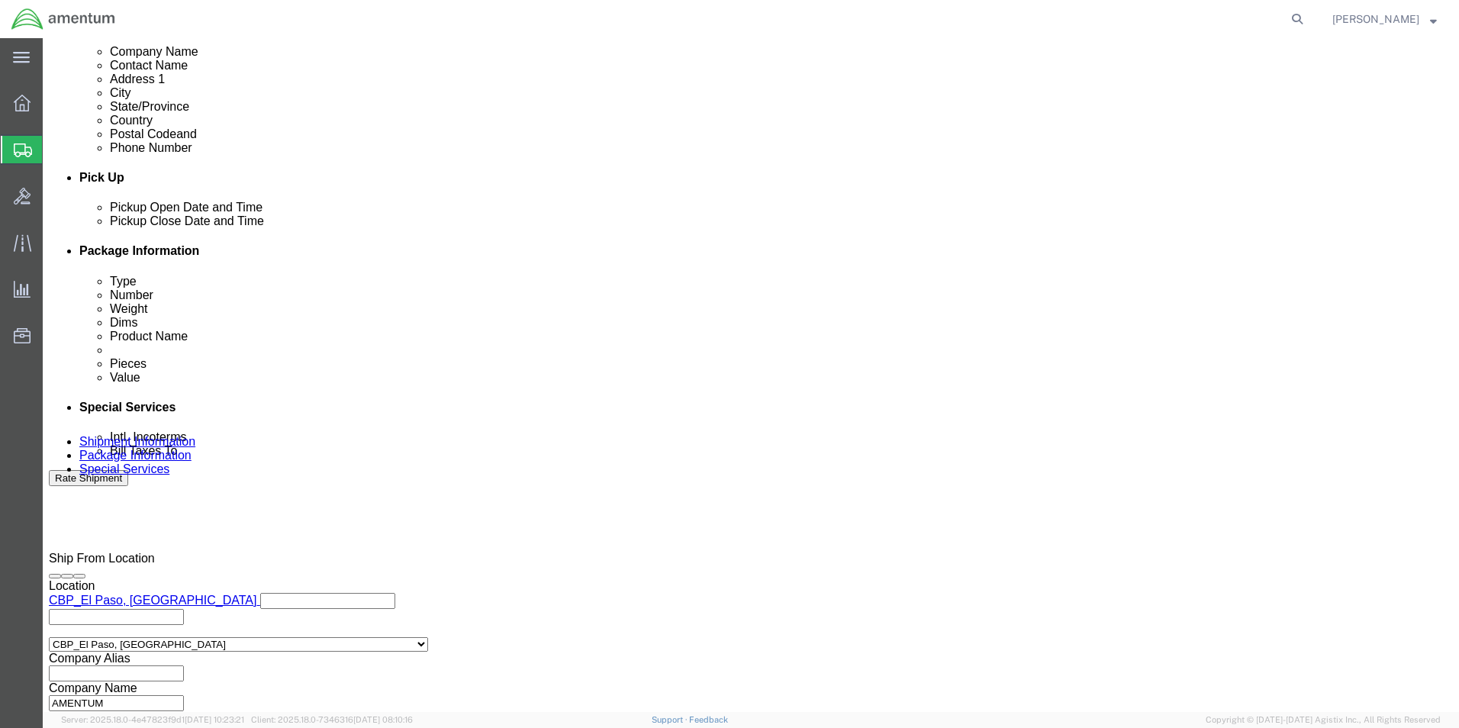
scroll to position [665, 0]
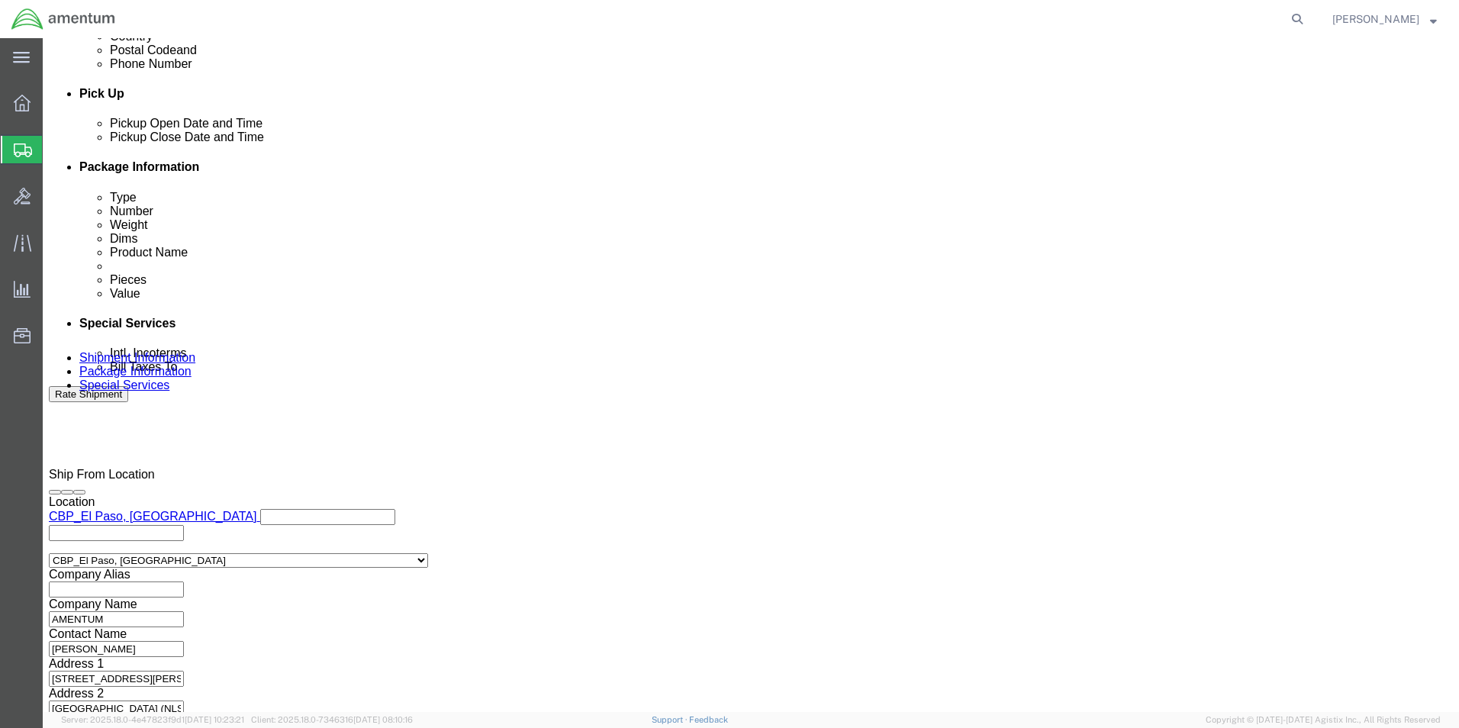
click select "Select Air Less than Truckload Multi-Leg Ocean Freight Rail Small Parcel Truckl…"
select select
click select "Select Air Less than Truckload Multi-Leg Ocean Freight Rail Small Parcel Truckl…"
click button "Continue"
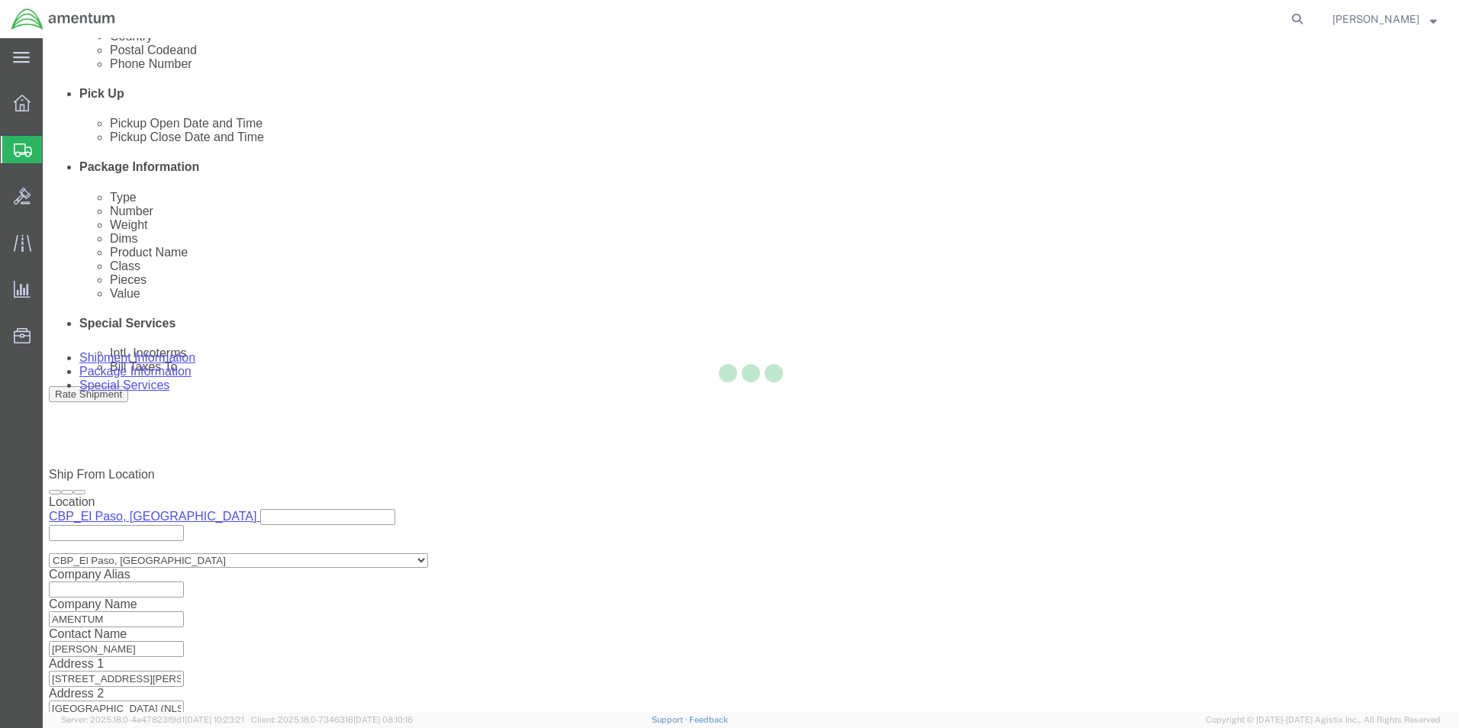
scroll to position [0, 0]
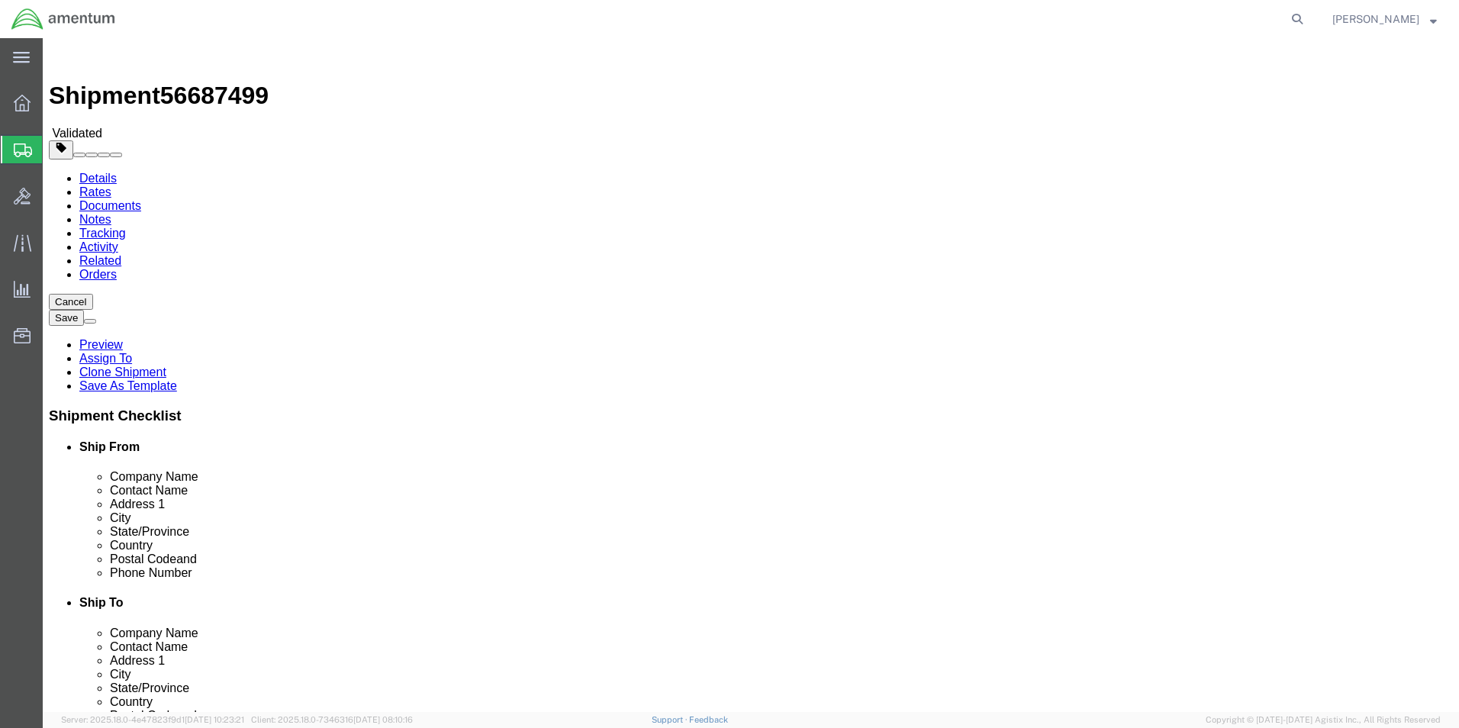
click button "Continue"
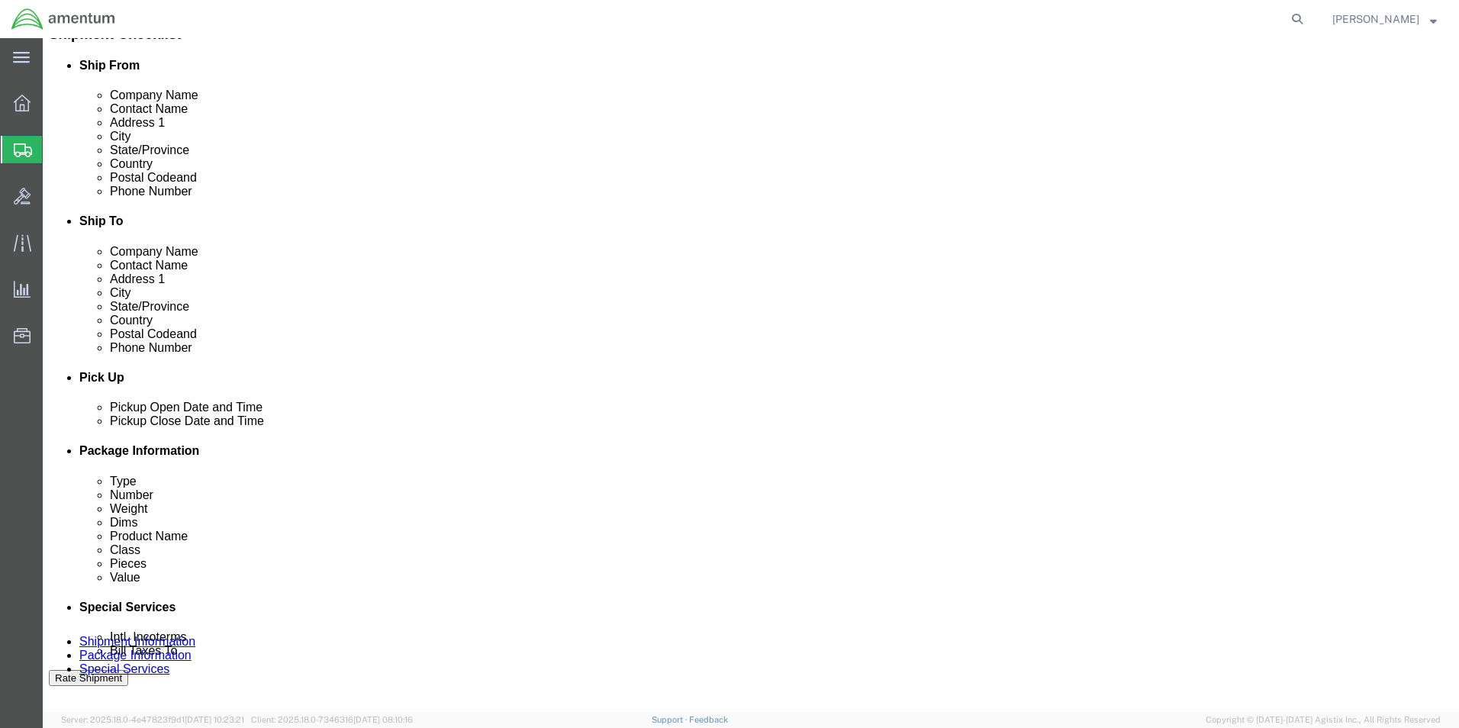
scroll to position [610, 0]
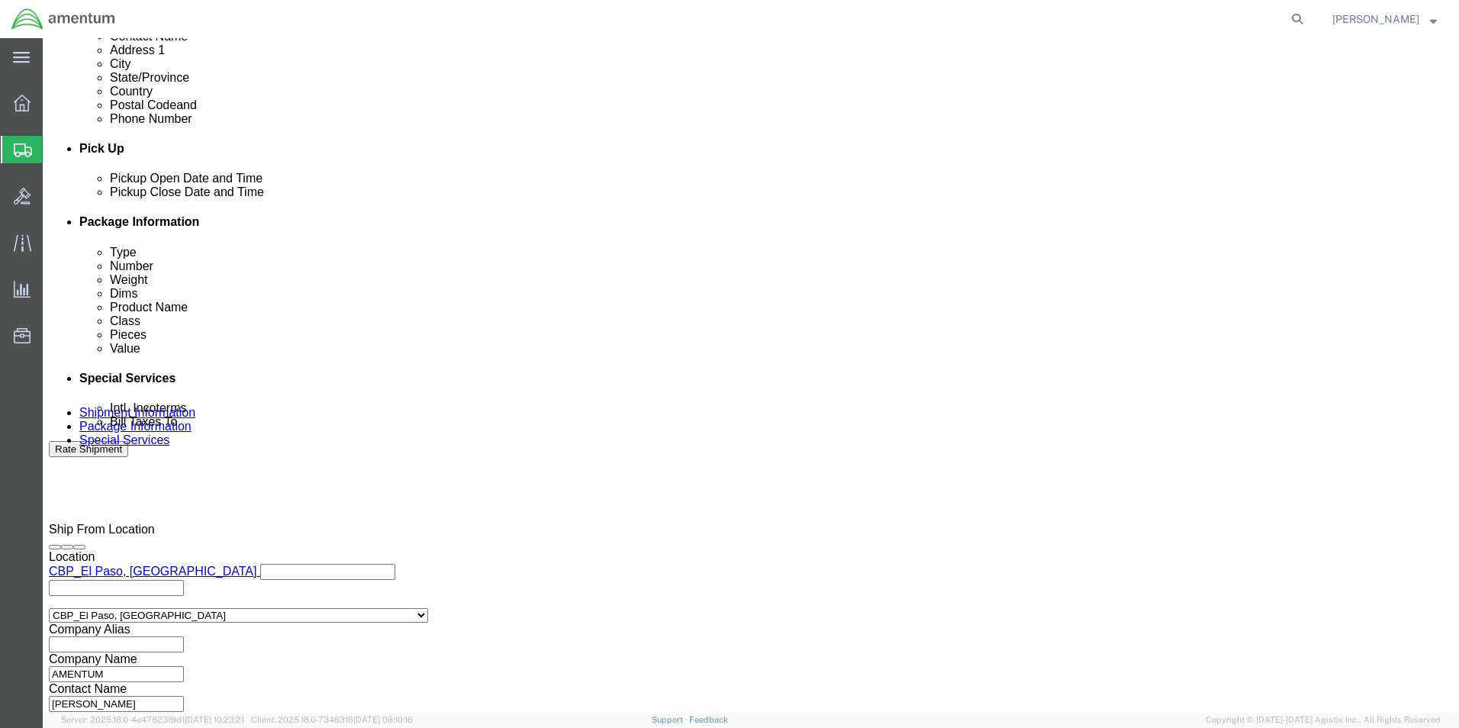
click button "Rate Shipment"
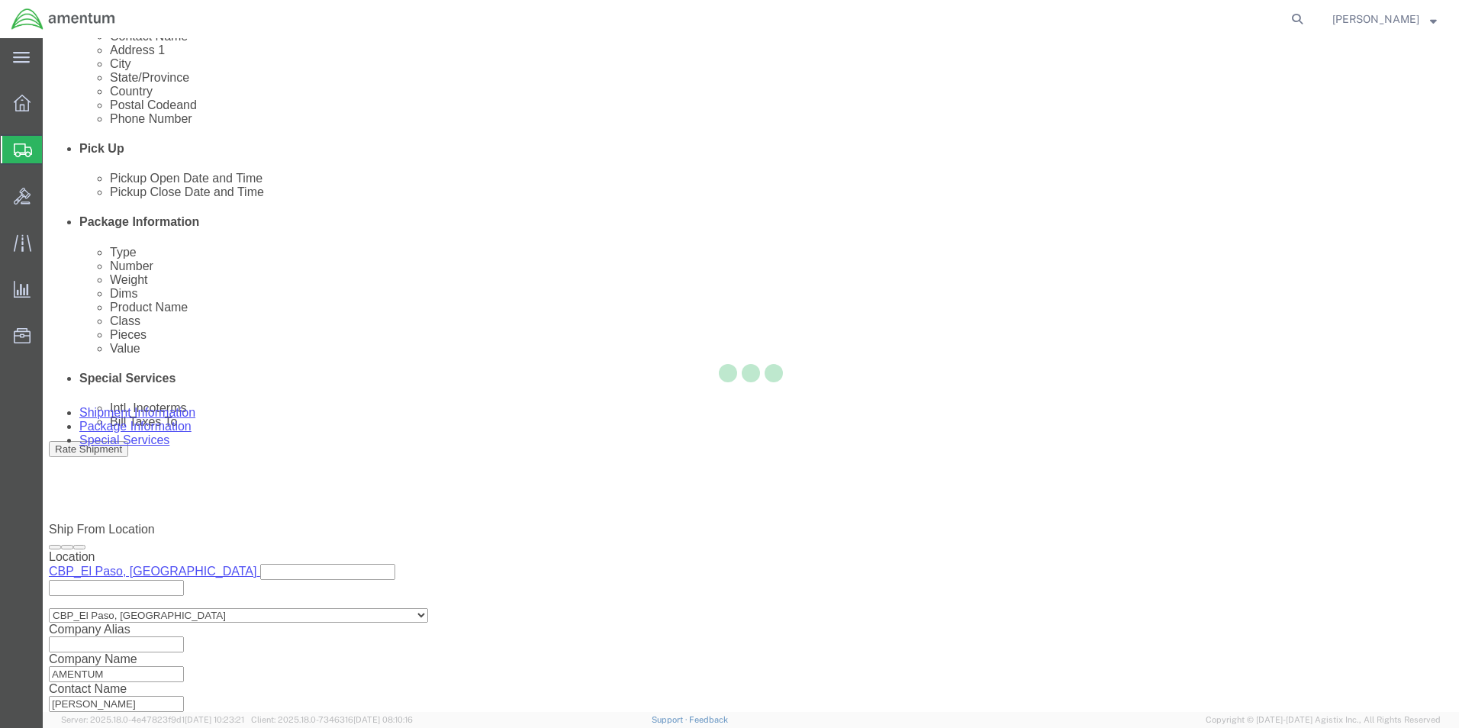
scroll to position [0, 0]
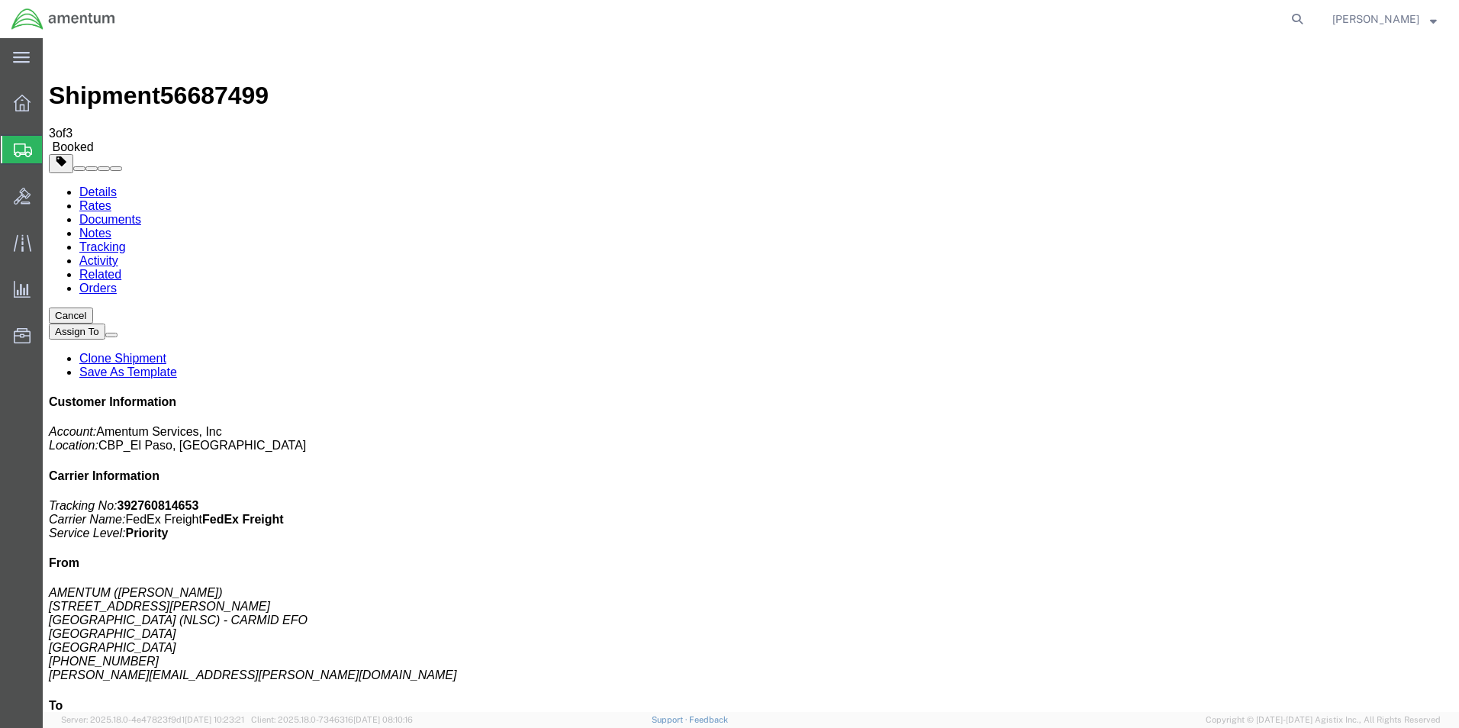
click at [126, 240] on link "Tracking" at bounding box center [102, 246] width 47 height 13
click at [89, 185] on link "Details" at bounding box center [97, 191] width 37 height 13
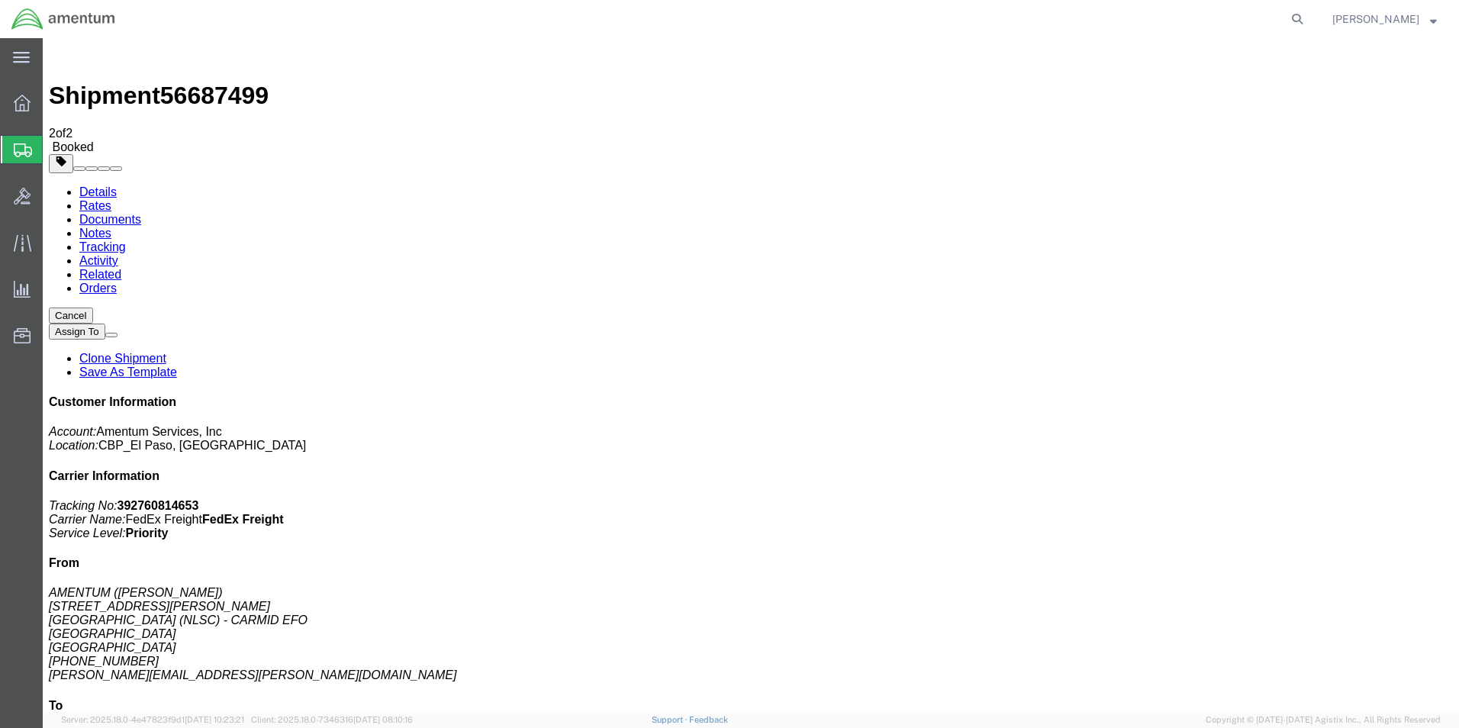
click span "button"
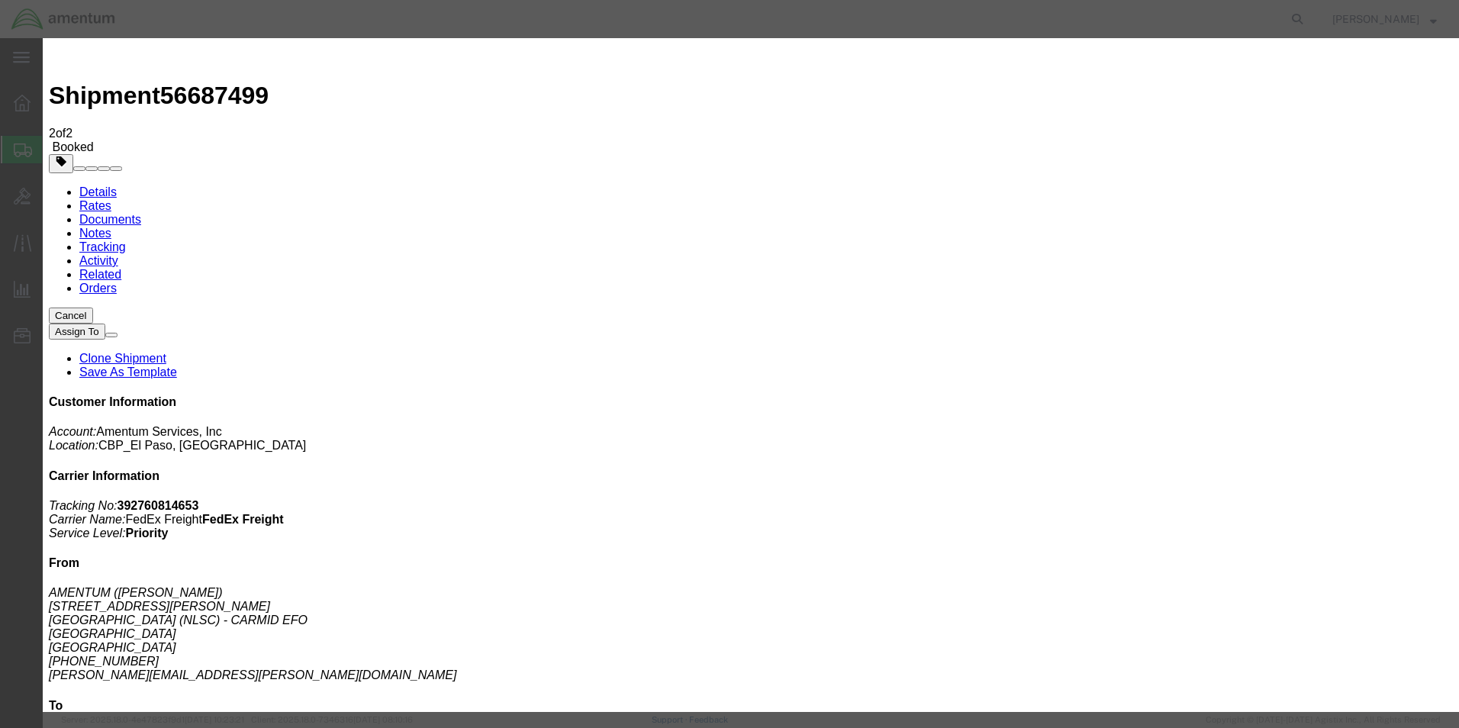
click div "[DATE] 12:11 PM"
click input "12:11 PM"
type input "1:11 PM"
click button "Apply"
click div "[DATE] 6:30 PM"
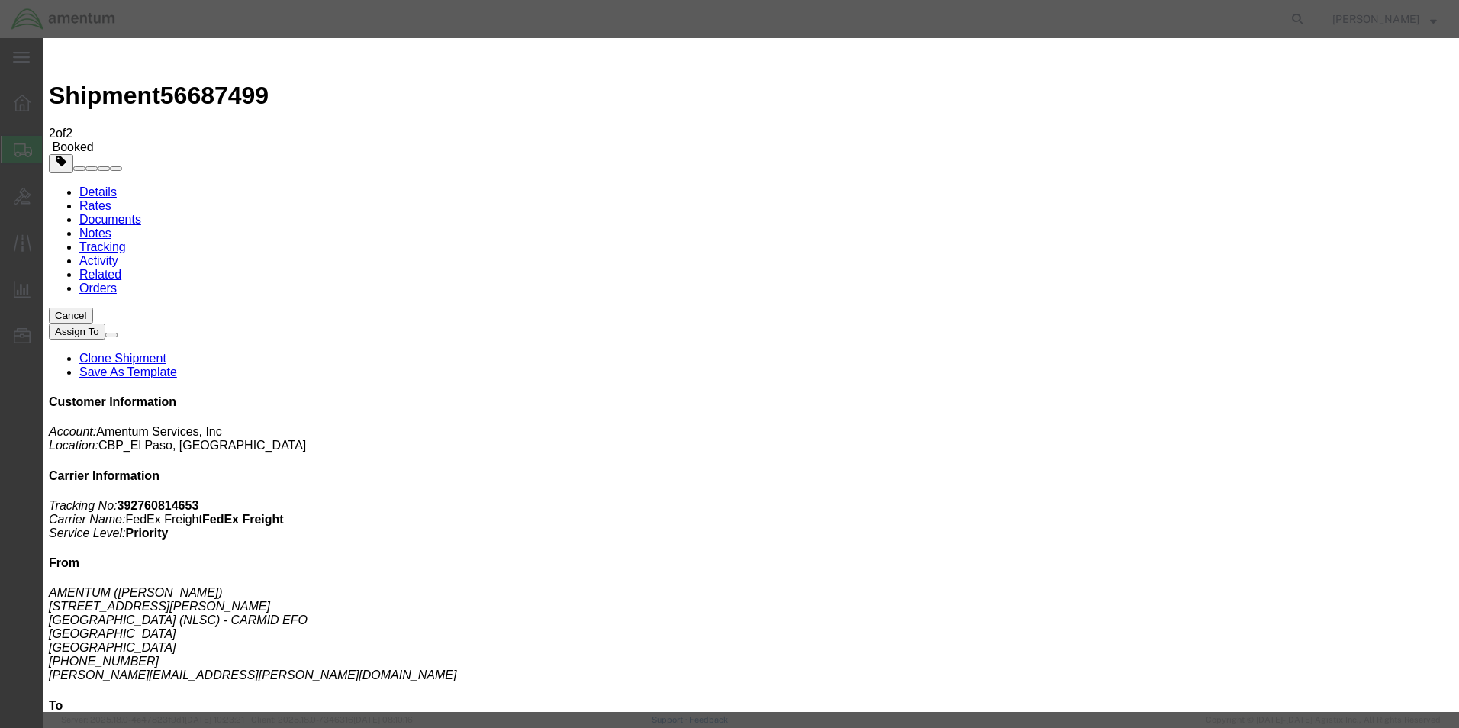
type input "3:30 PM"
click button "Apply"
click button "Save"
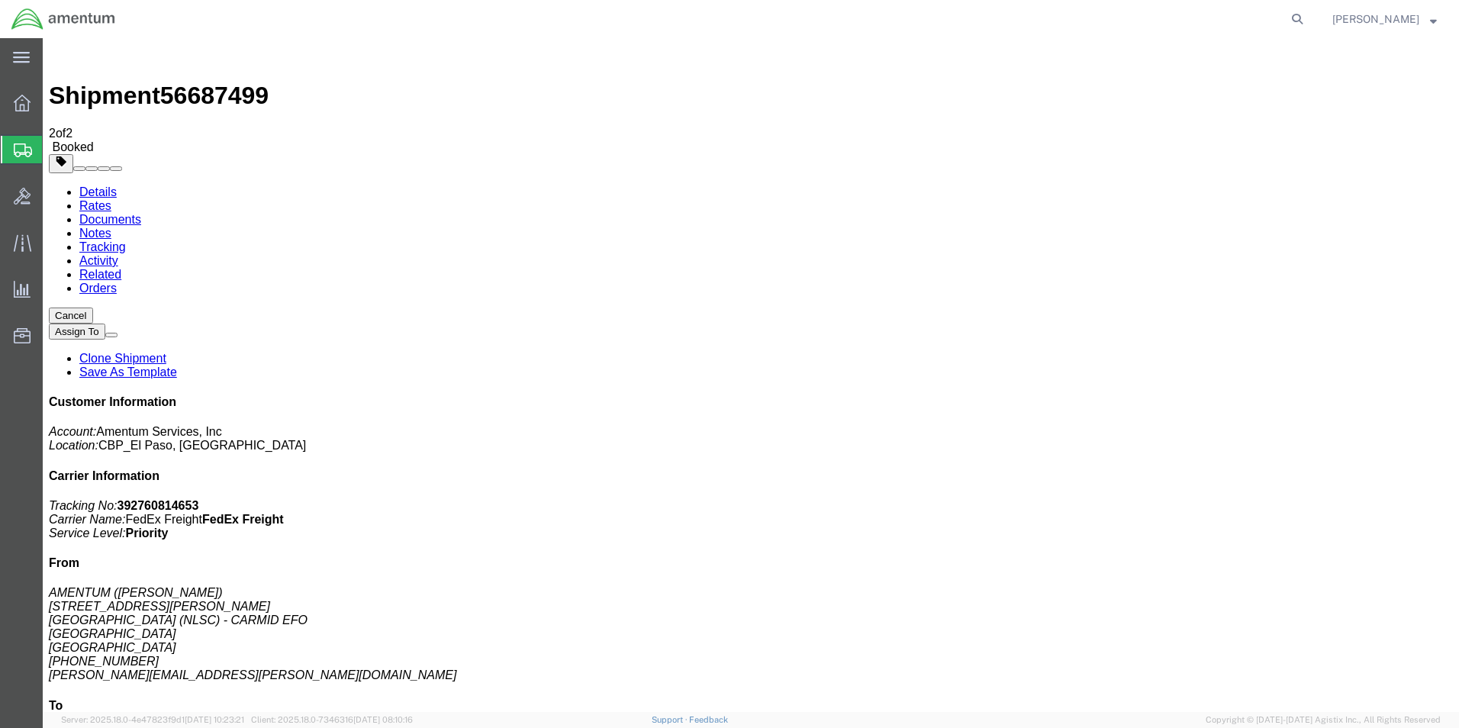
click button "Close"
click link "Documents"
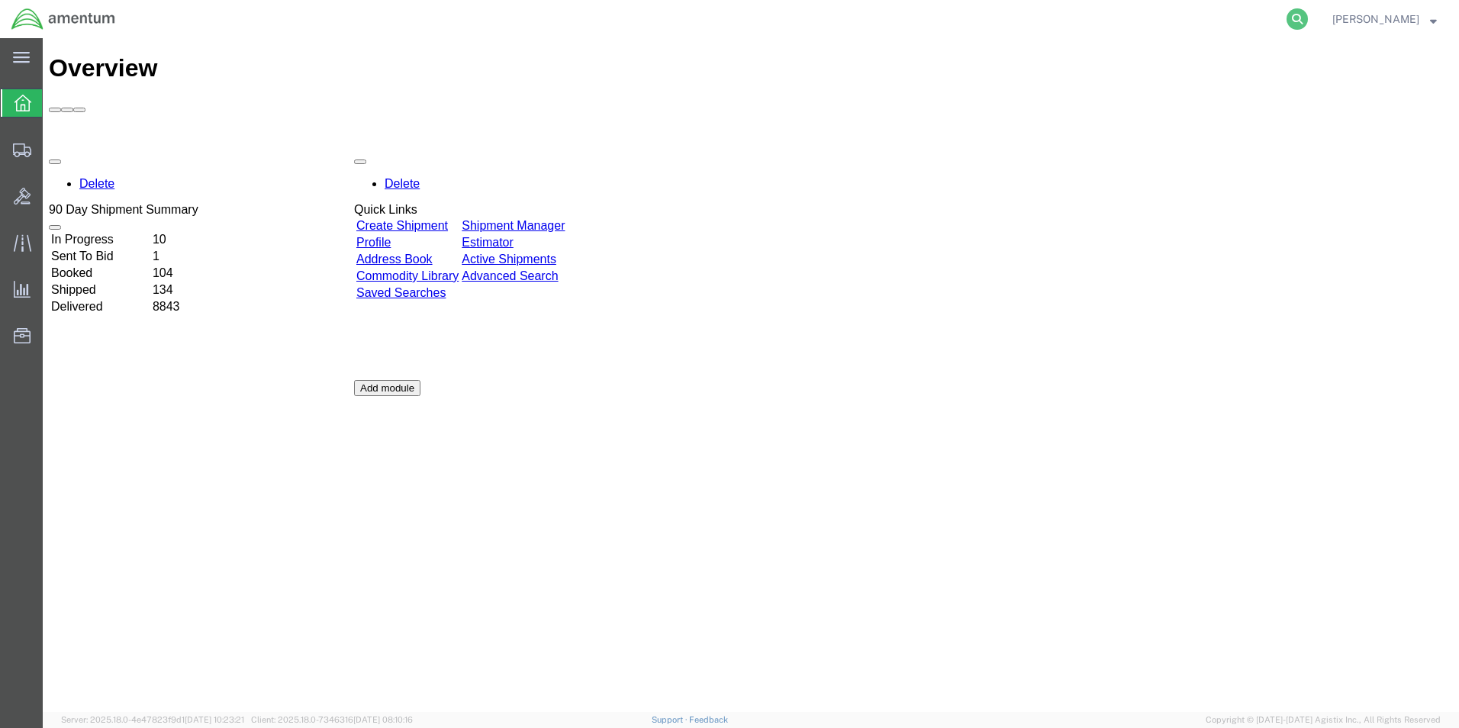
click at [1298, 14] on icon at bounding box center [1297, 18] width 21 height 21
click at [946, 15] on input "search" at bounding box center [1055, 19] width 464 height 37
type input "56687499"
click at [1295, 19] on icon at bounding box center [1297, 18] width 21 height 21
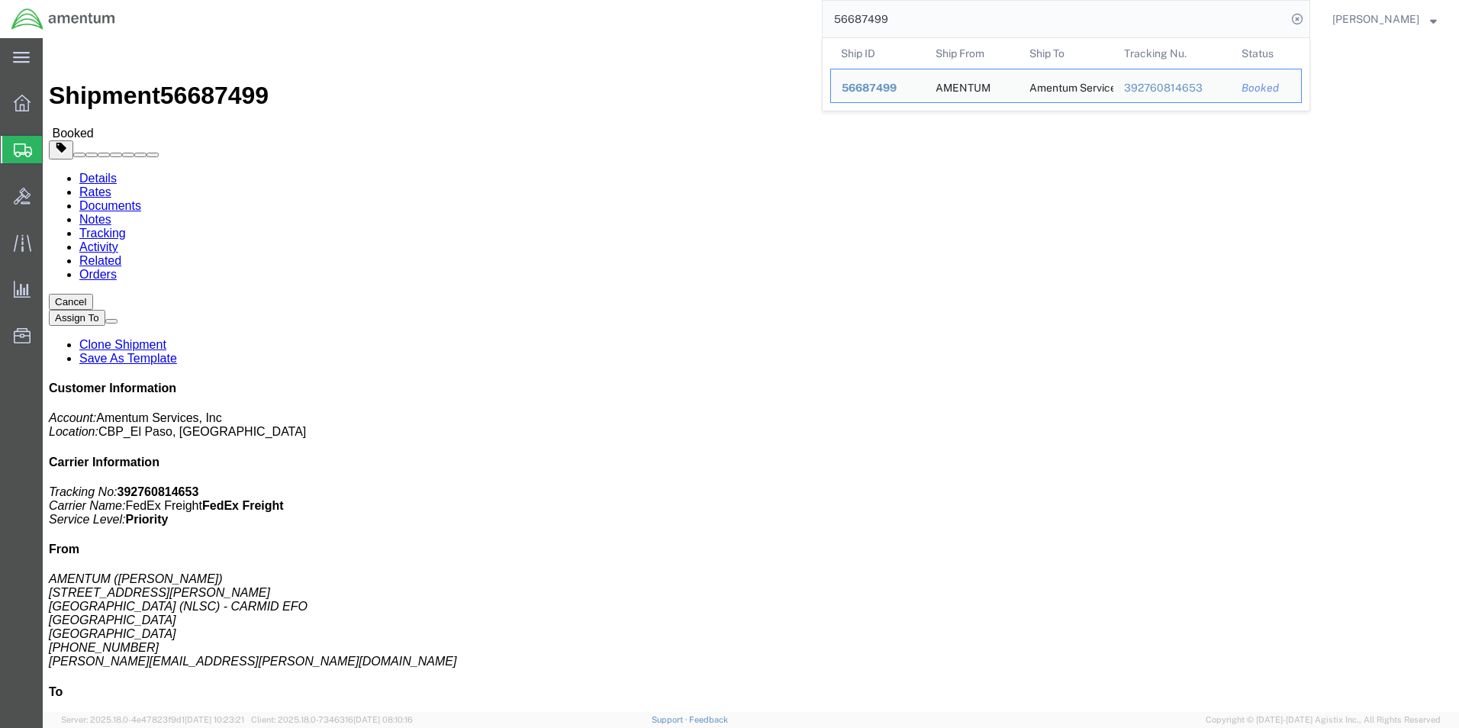
click div "Leg 1 - Less than Truckload"
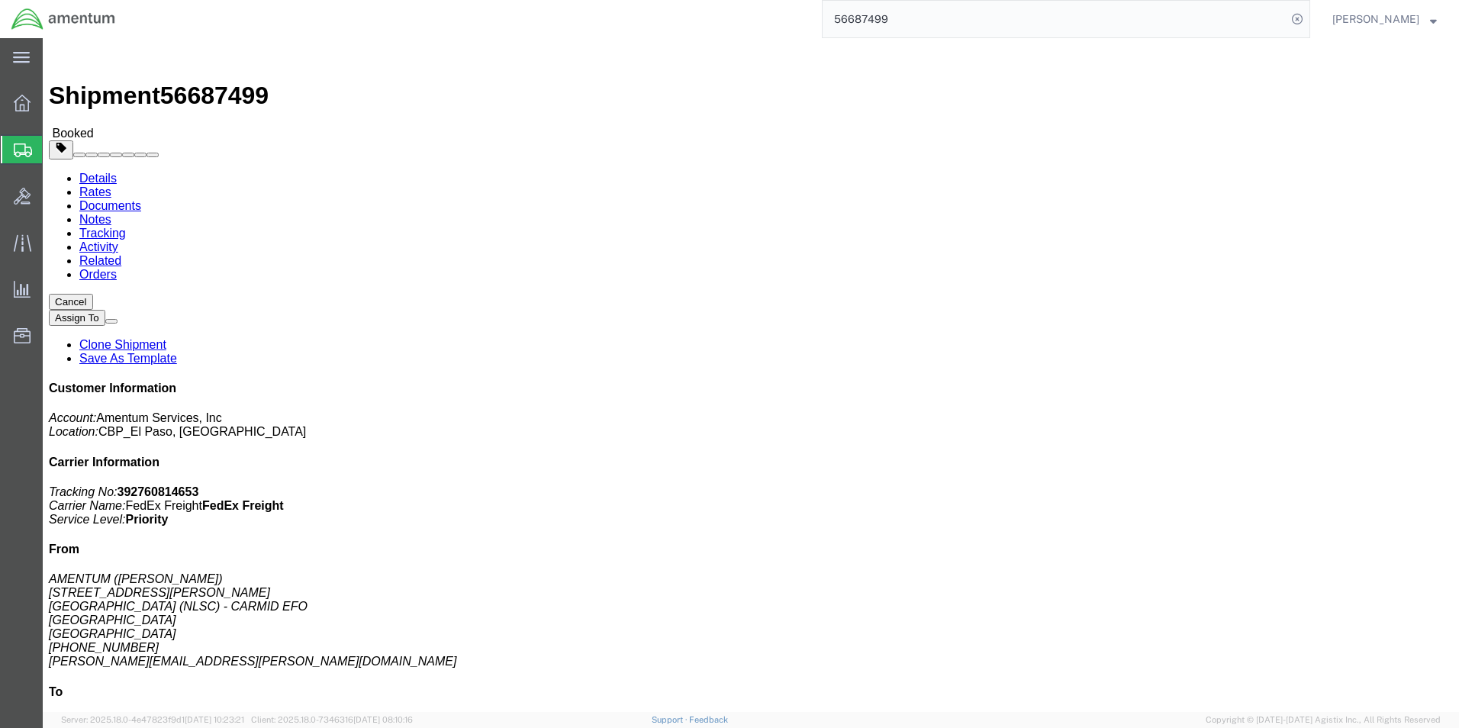
click link "Rates"
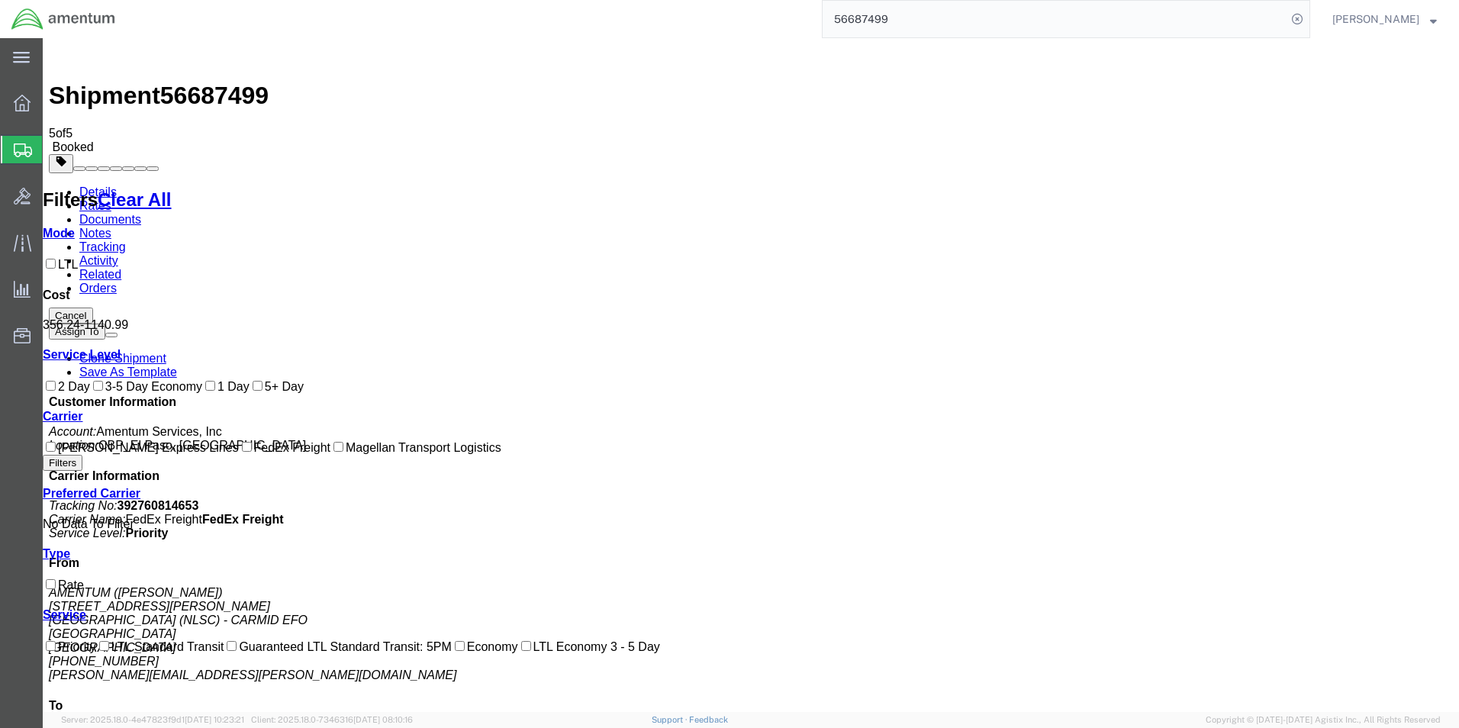
click at [141, 213] on link "Documents" at bounding box center [110, 219] width 62 height 13
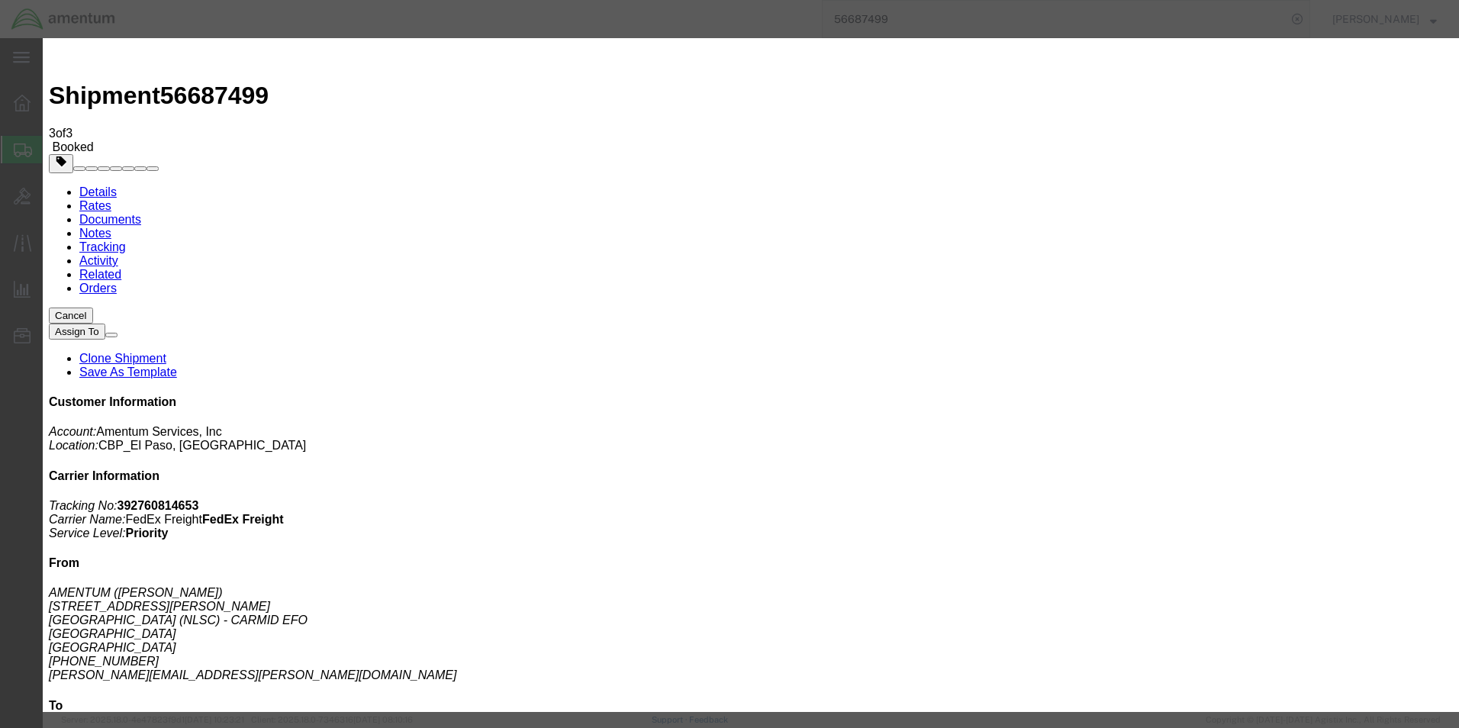
type input "C:\fakepath\IMG_2968.jpeg"
type input "C:\fakepath\IMG_2965.jpeg"
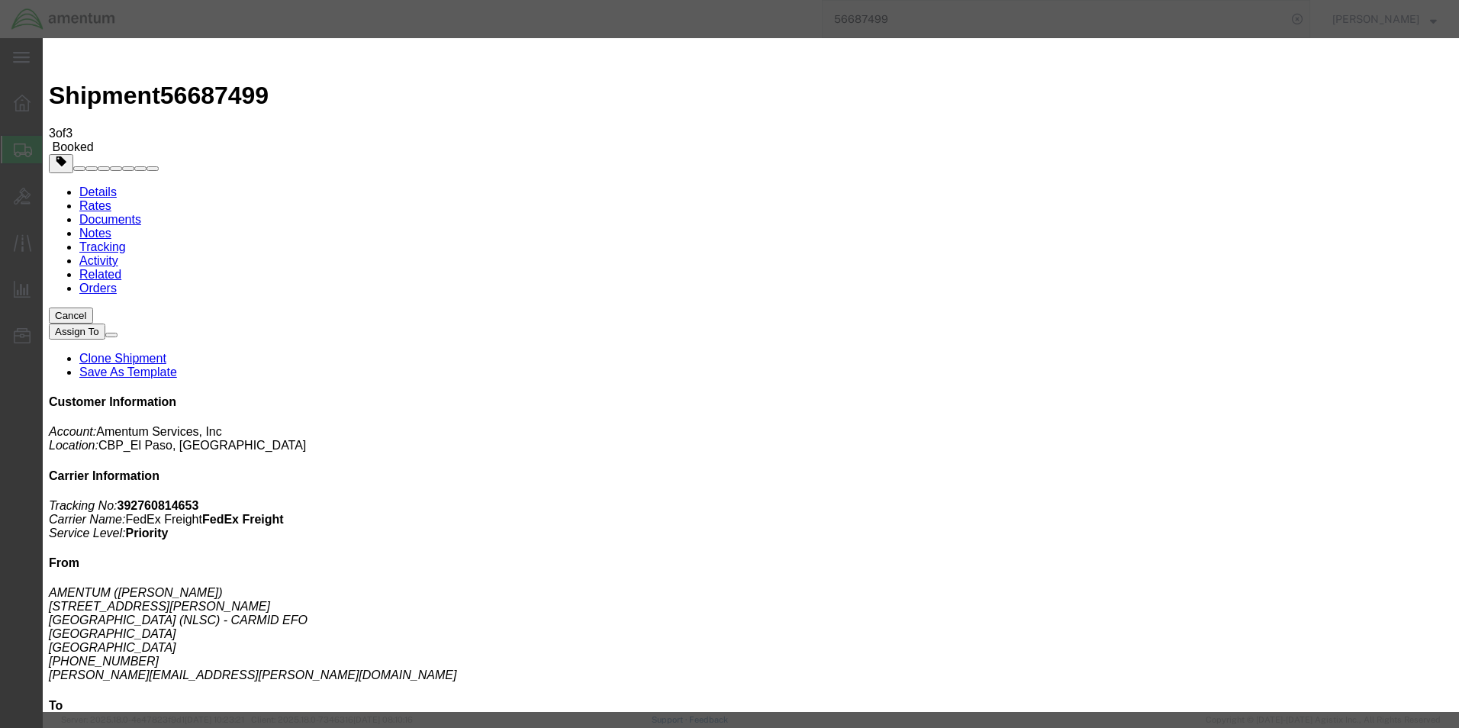
type input "C:\fakepath\IMG_2964.jpeg"
drag, startPoint x: 1164, startPoint y: 264, endPoint x: 1158, endPoint y: 295, distance: 32.0
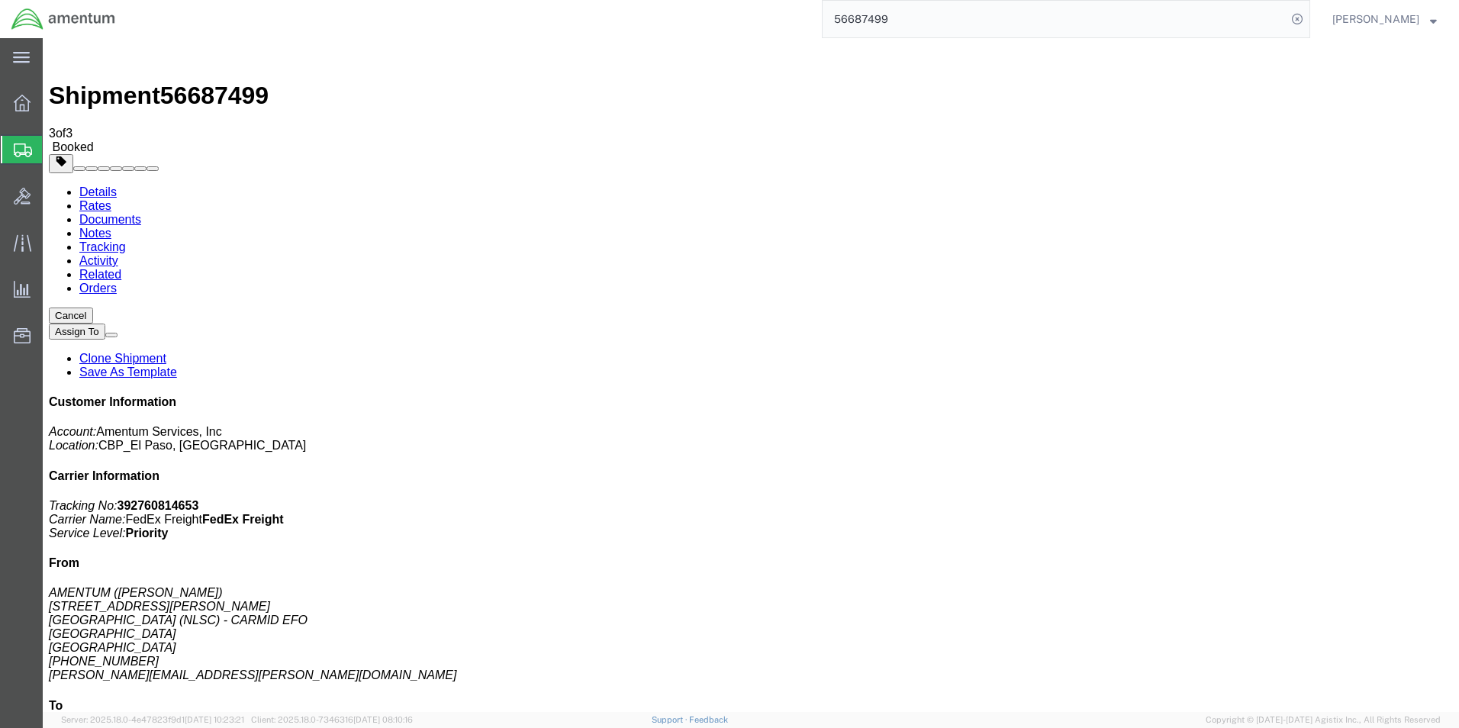
click at [118, 254] on link "Activity" at bounding box center [98, 260] width 39 height 13
click at [126, 240] on link "Tracking" at bounding box center [102, 246] width 47 height 13
click at [85, 185] on link "Details" at bounding box center [97, 191] width 37 height 13
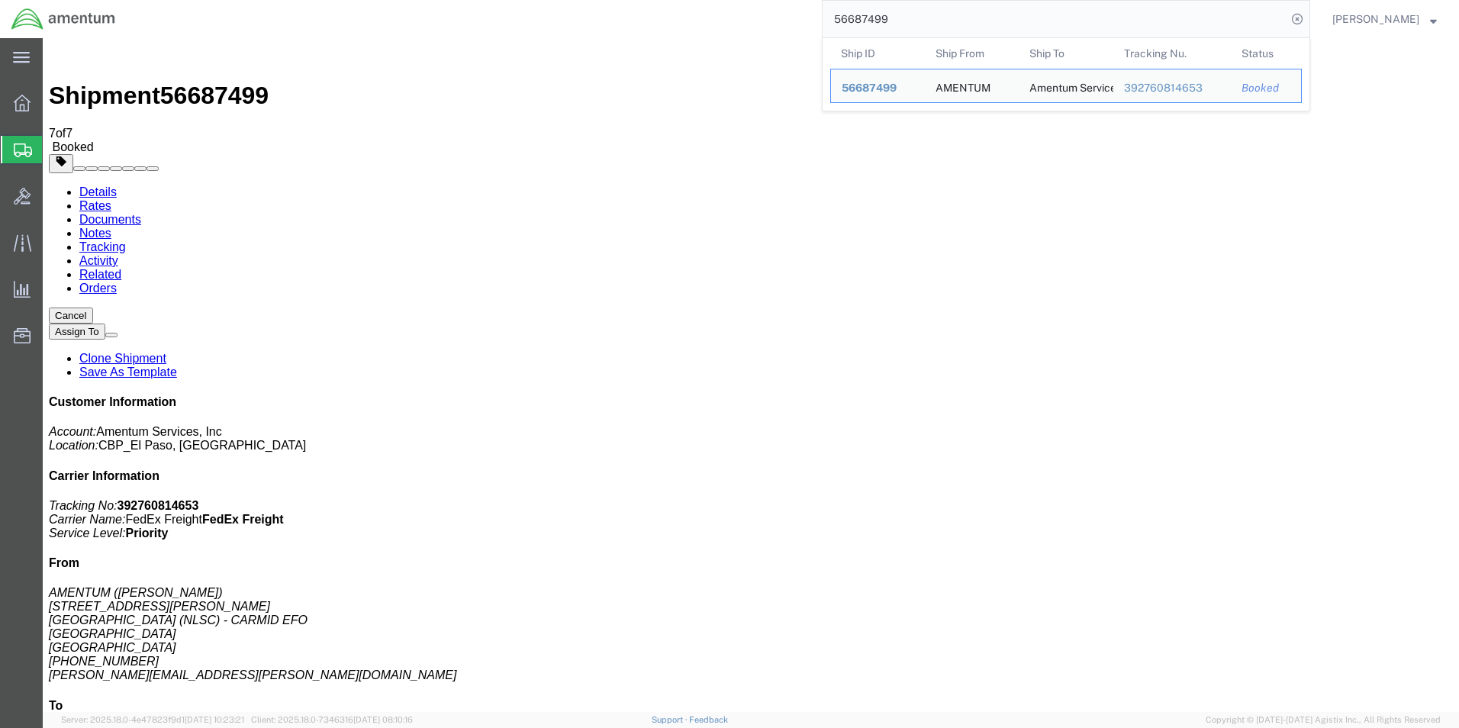
drag, startPoint x: 928, startPoint y: 14, endPoint x: 762, endPoint y: 11, distance: 166.4
click at [762, 11] on div "56687499 Ship ID Ship From Ship To Tracking Nu. Status Ship ID 56687499 Ship Fr…" at bounding box center [719, 19] width 1184 height 38
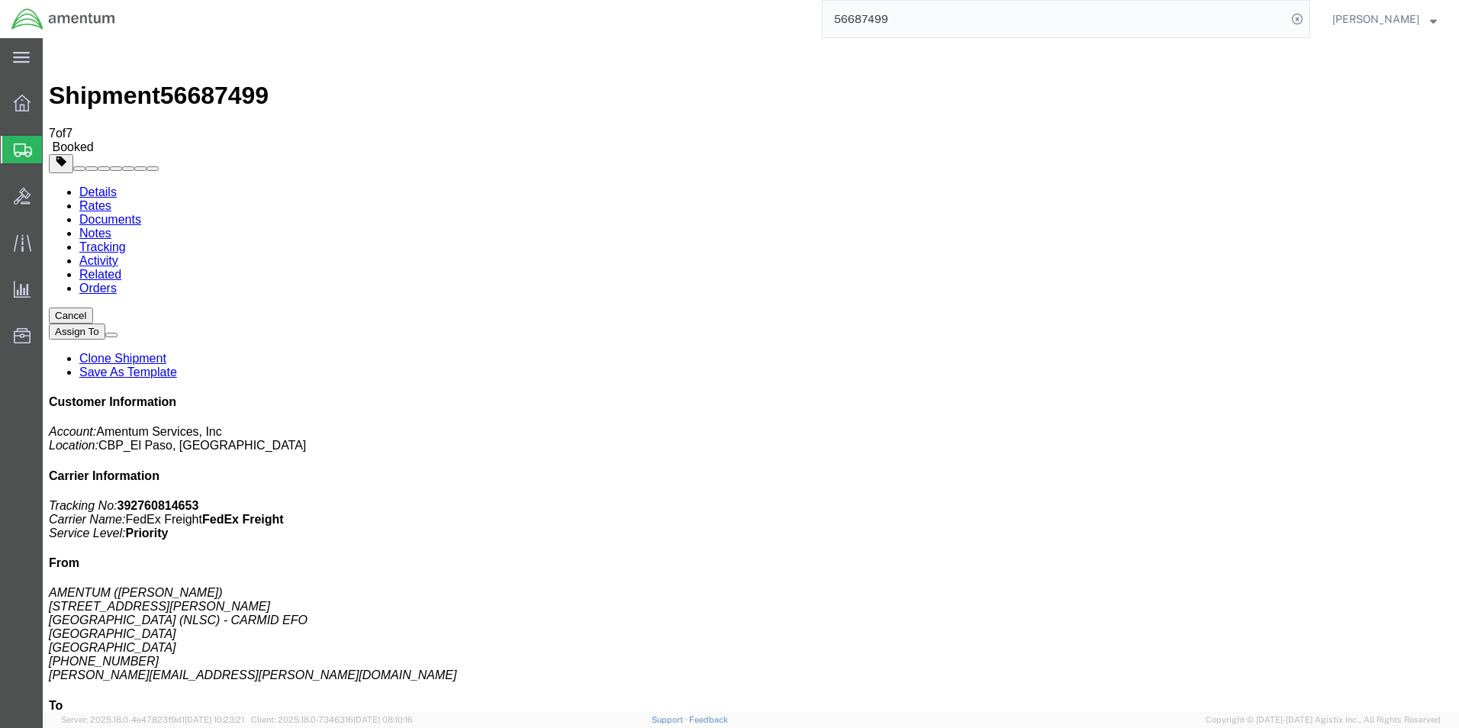
click at [1428, 27] on button "[PERSON_NAME]" at bounding box center [1385, 19] width 106 height 18
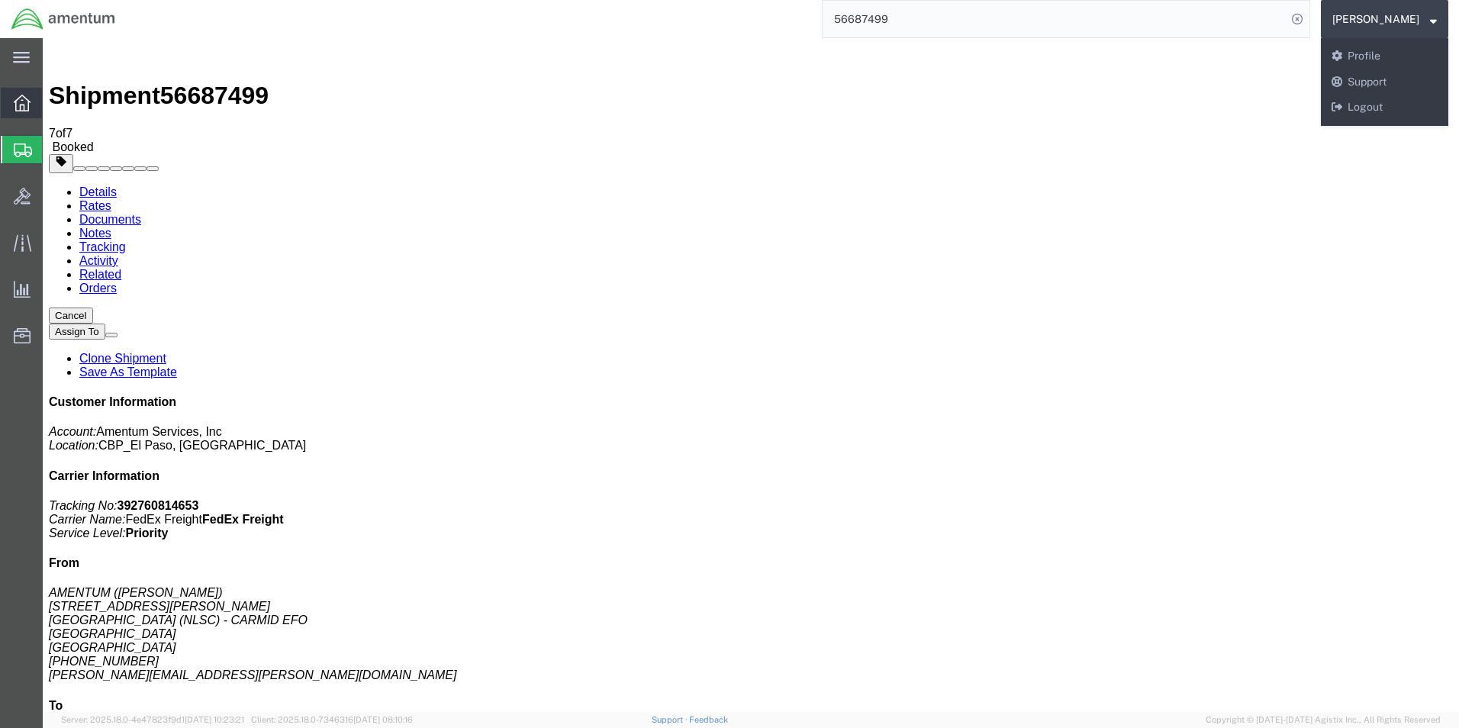
click at [29, 103] on icon at bounding box center [22, 103] width 17 height 17
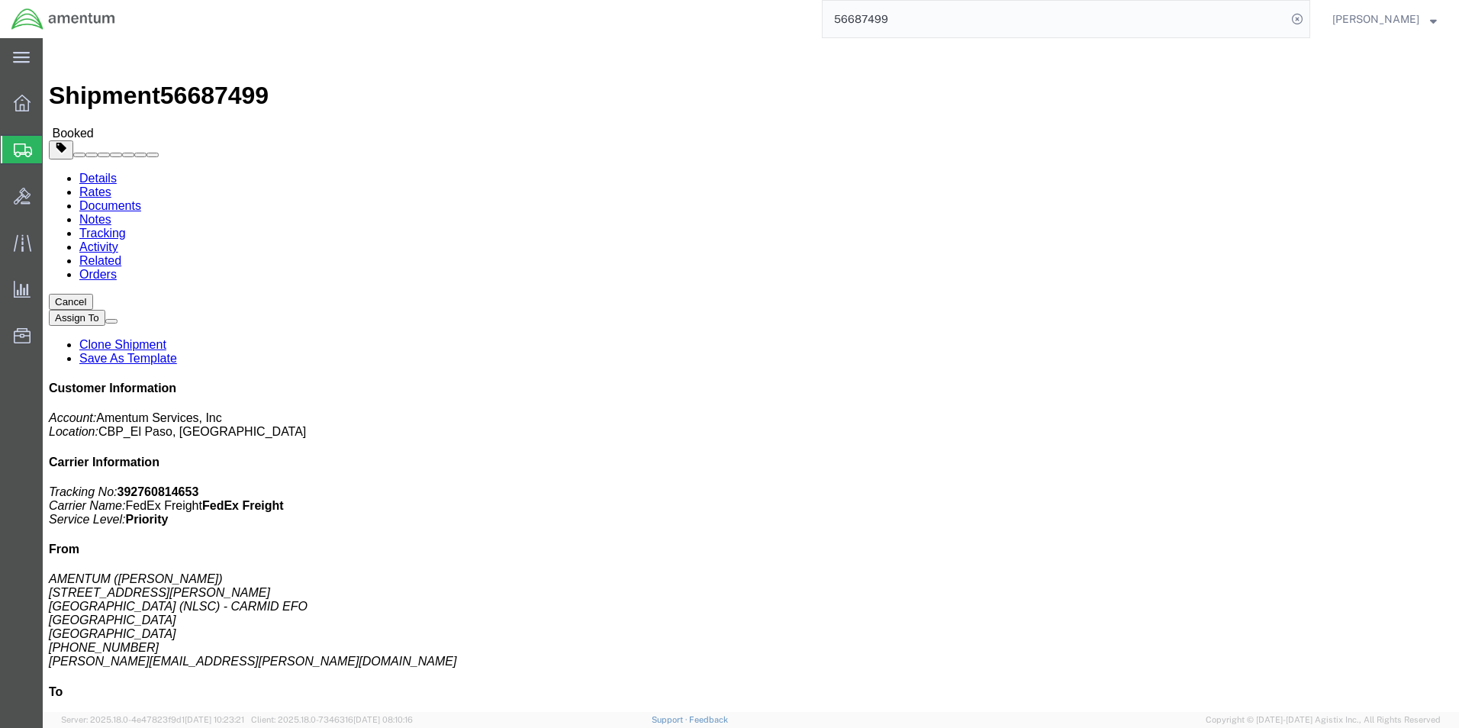
click link "Rates"
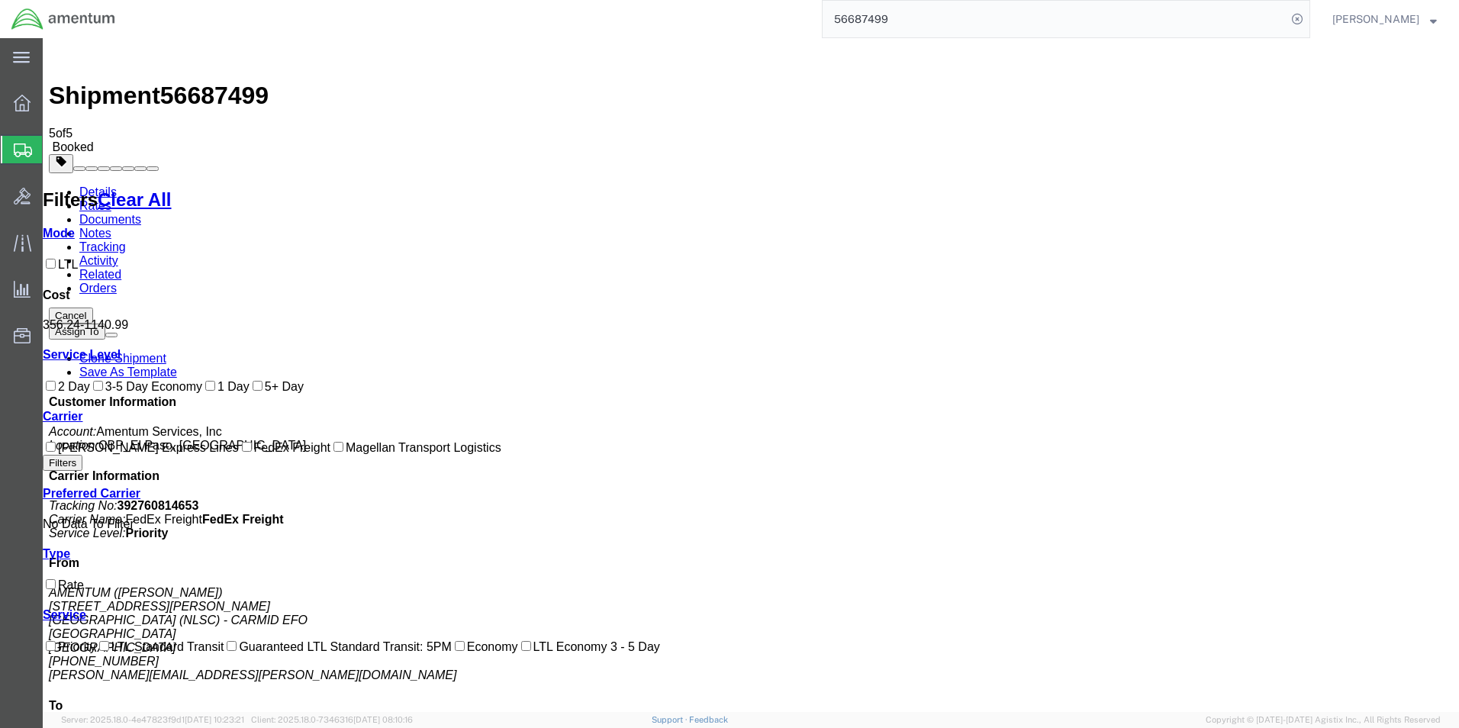
click at [141, 213] on link "Documents" at bounding box center [110, 219] width 62 height 13
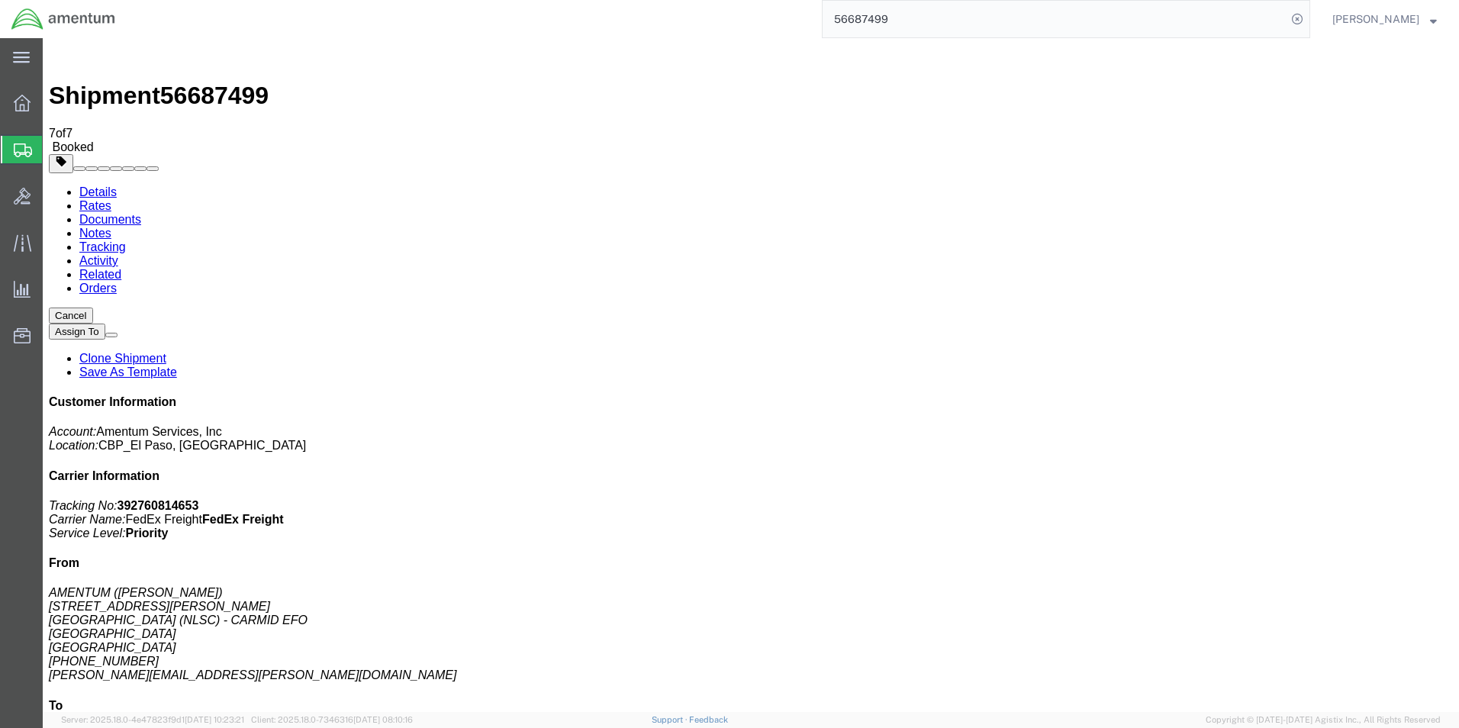
click at [1425, 21] on span "[PERSON_NAME]" at bounding box center [1384, 19] width 105 height 17
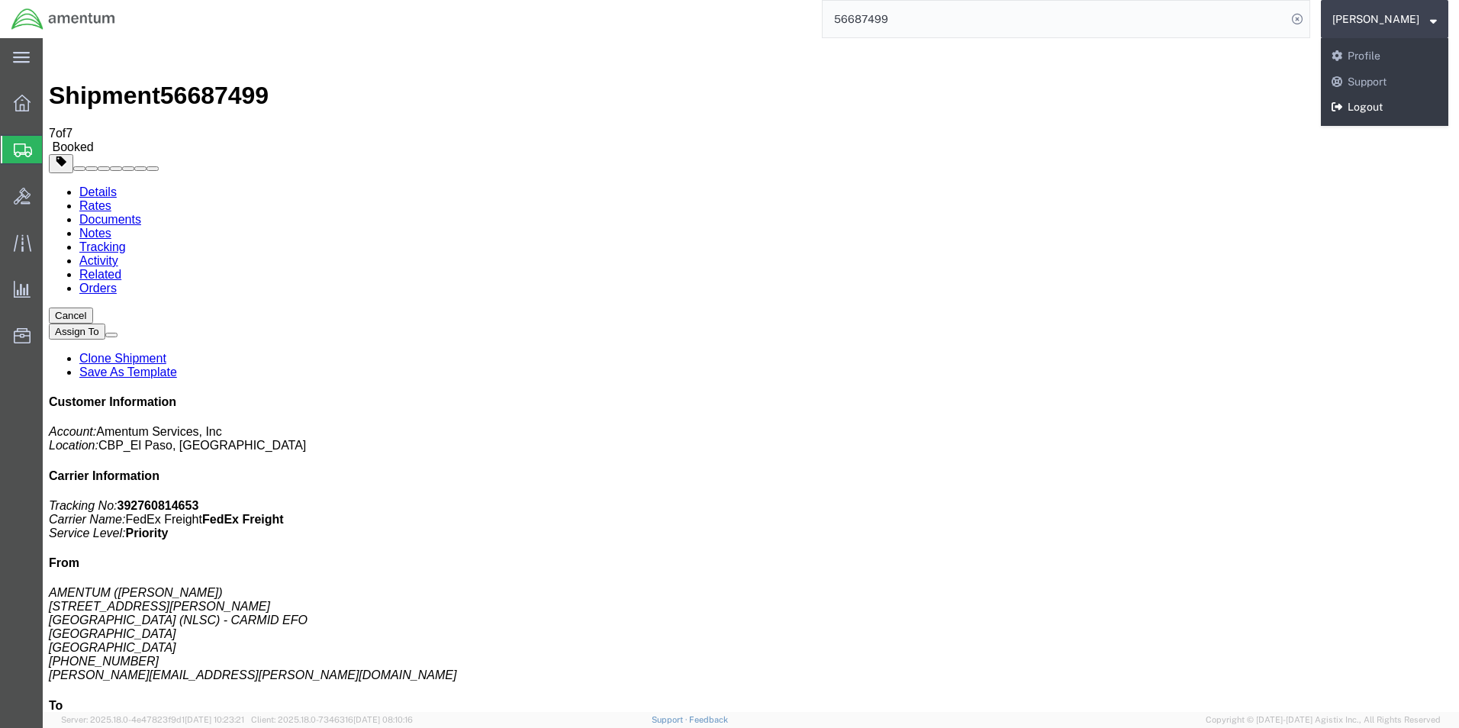
click at [1377, 104] on link "Logout" at bounding box center [1384, 108] width 127 height 26
